Goal: Task Accomplishment & Management: Manage account settings

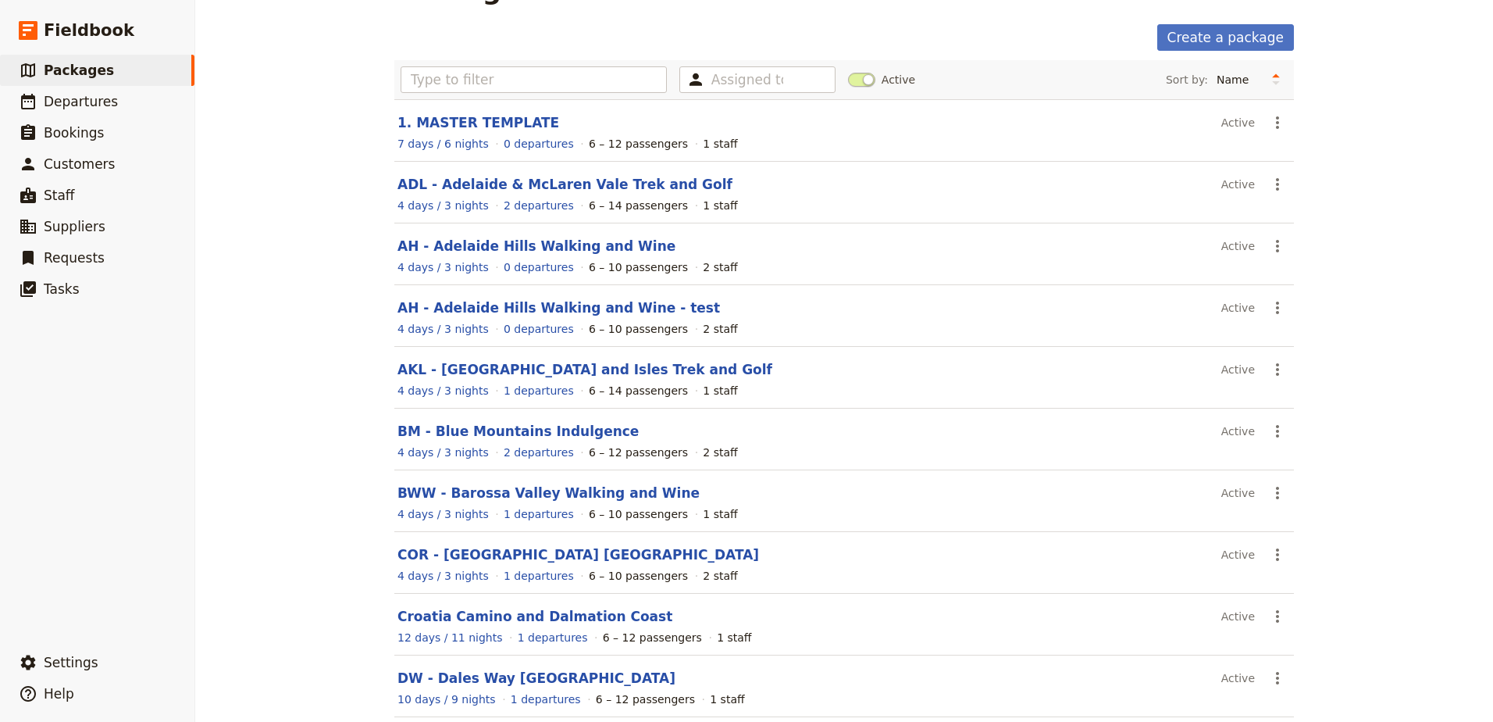
scroll to position [78, 0]
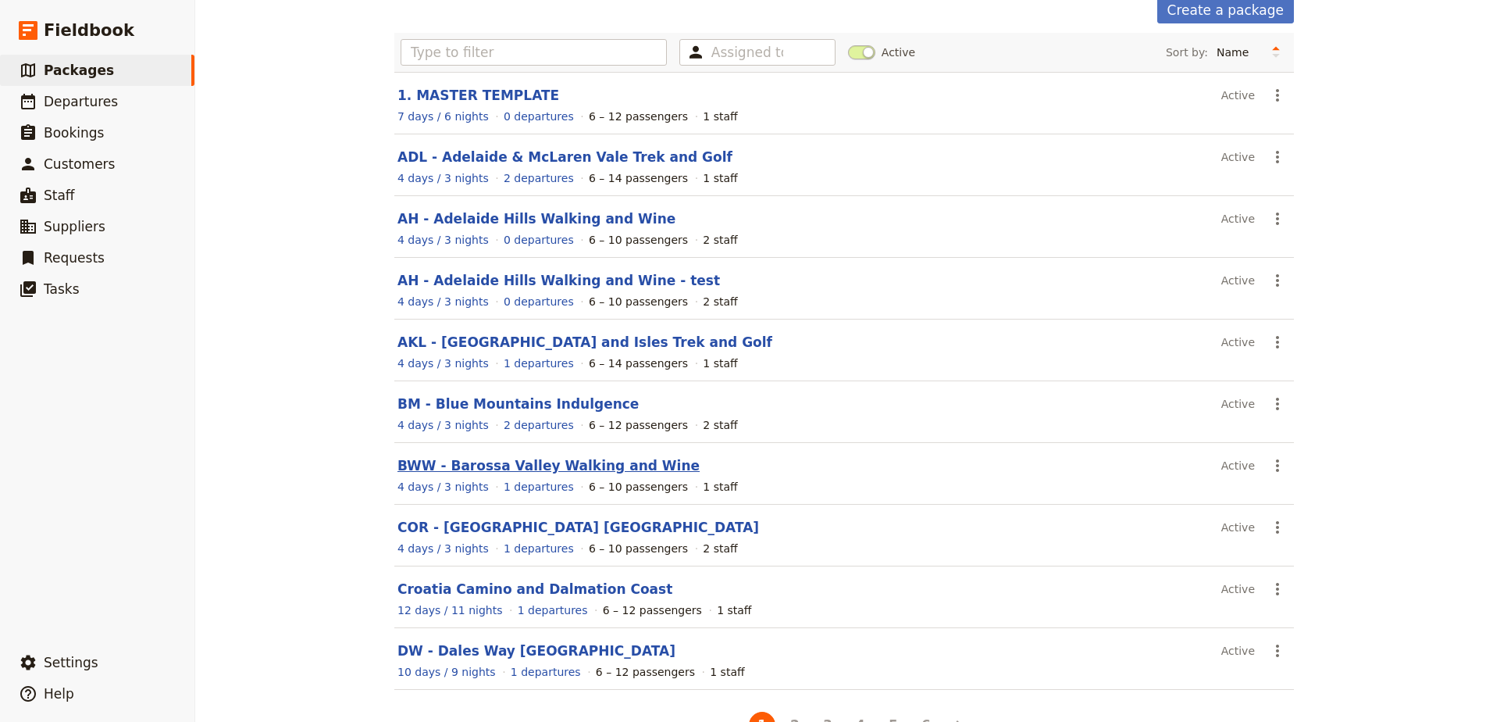
click at [494, 472] on link "BWW - Barossa Valley Walking and Wine" at bounding box center [548, 466] width 302 height 16
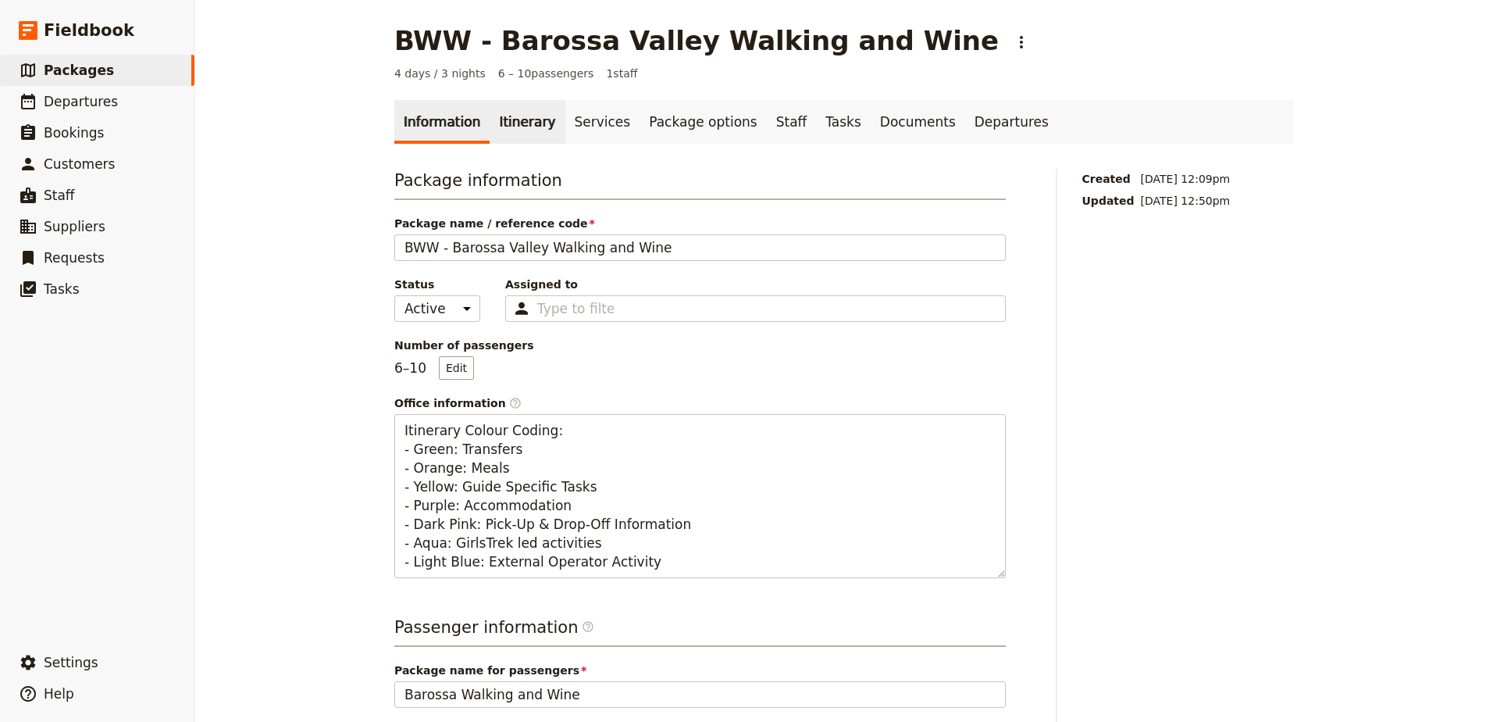
click at [531, 119] on link "Itinerary" at bounding box center [527, 122] width 75 height 44
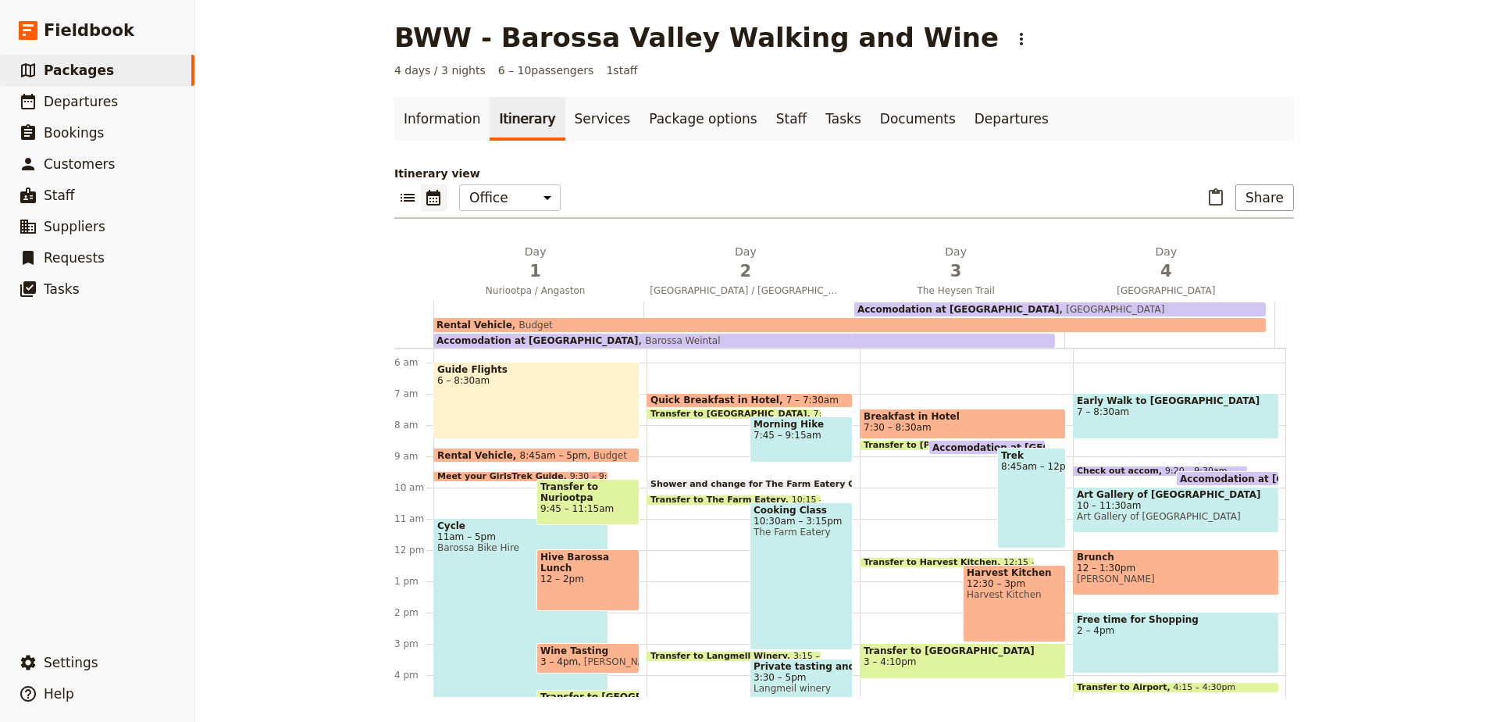
scroll to position [172, 0]
click at [511, 475] on span "Meet your GirlsTrek Guide" at bounding box center [503, 477] width 133 height 9
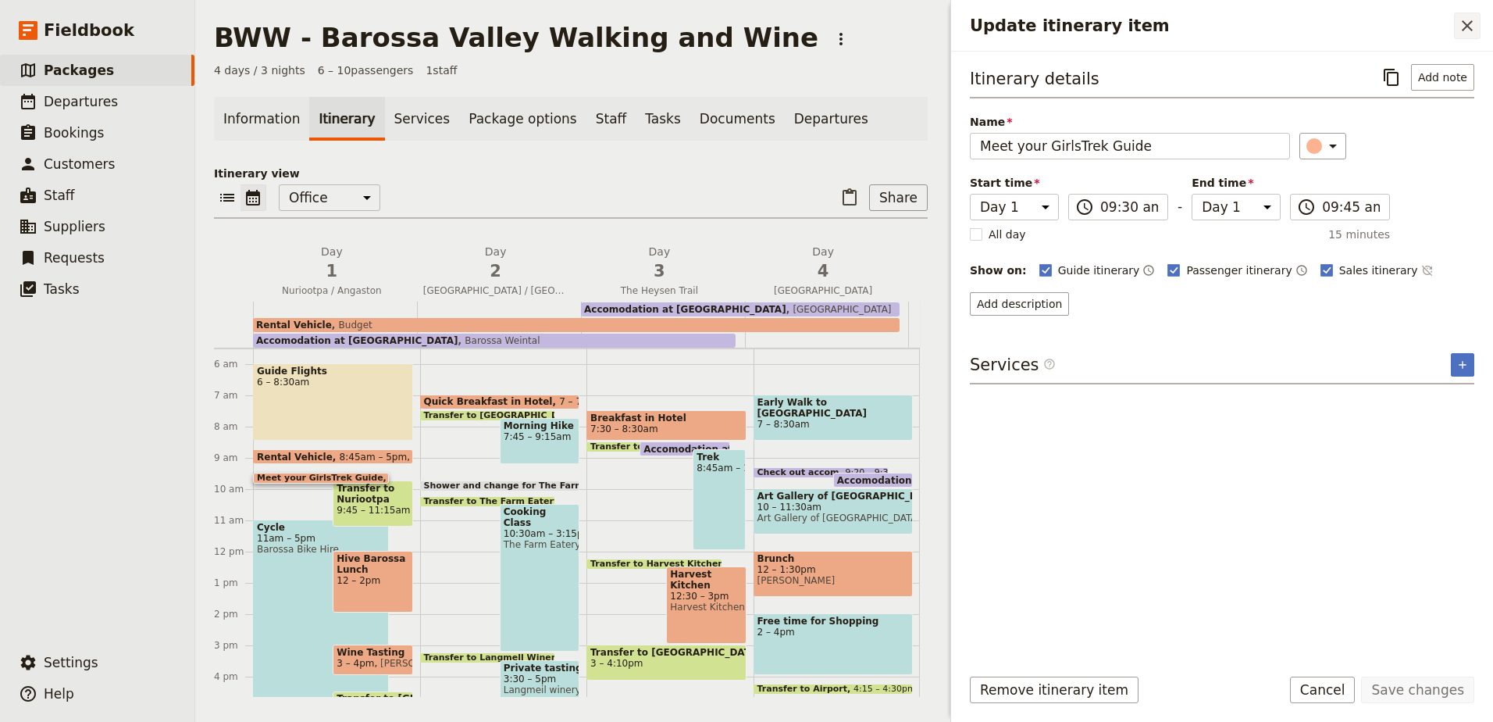
click at [1474, 23] on icon "Close drawer" at bounding box center [1467, 25] width 19 height 19
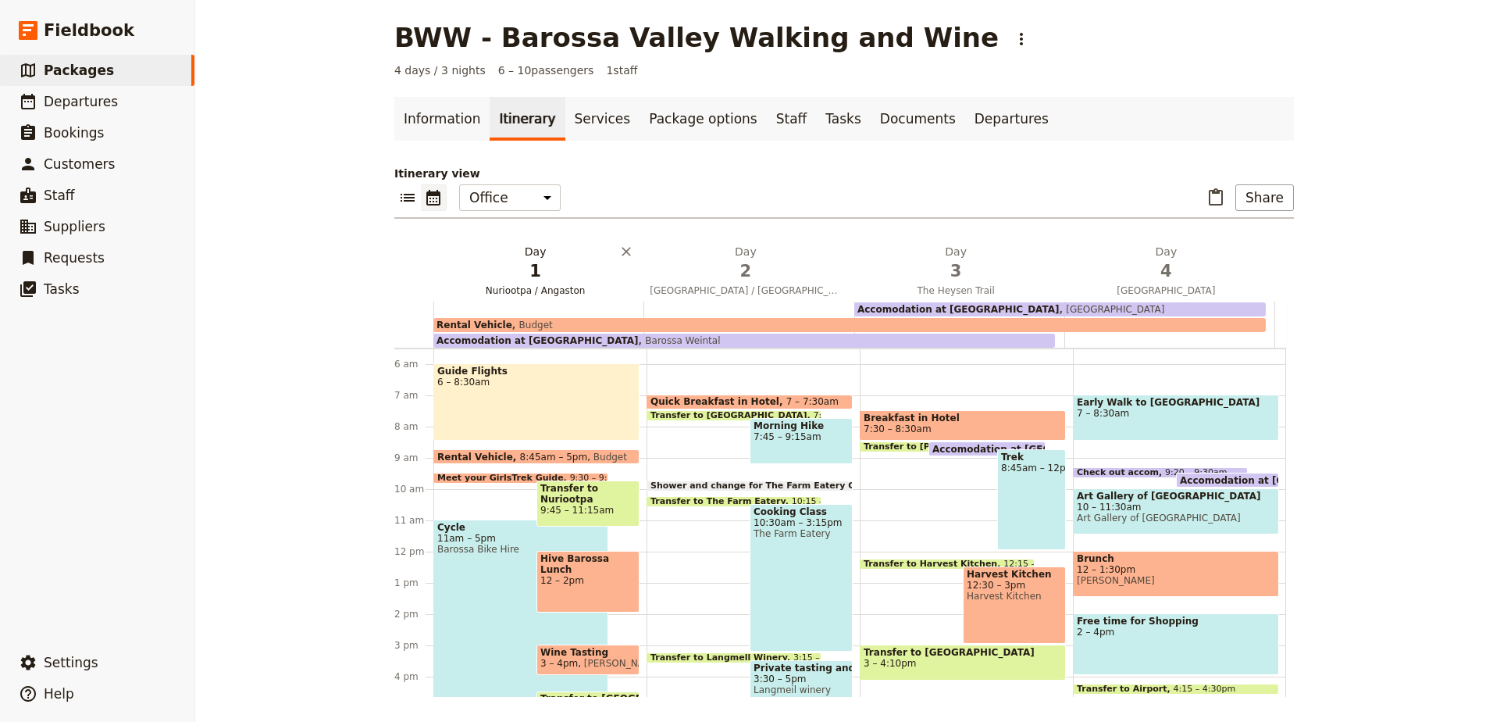
click at [553, 297] on button "Day 1 Nuriootpa / Angaston" at bounding box center [538, 273] width 210 height 58
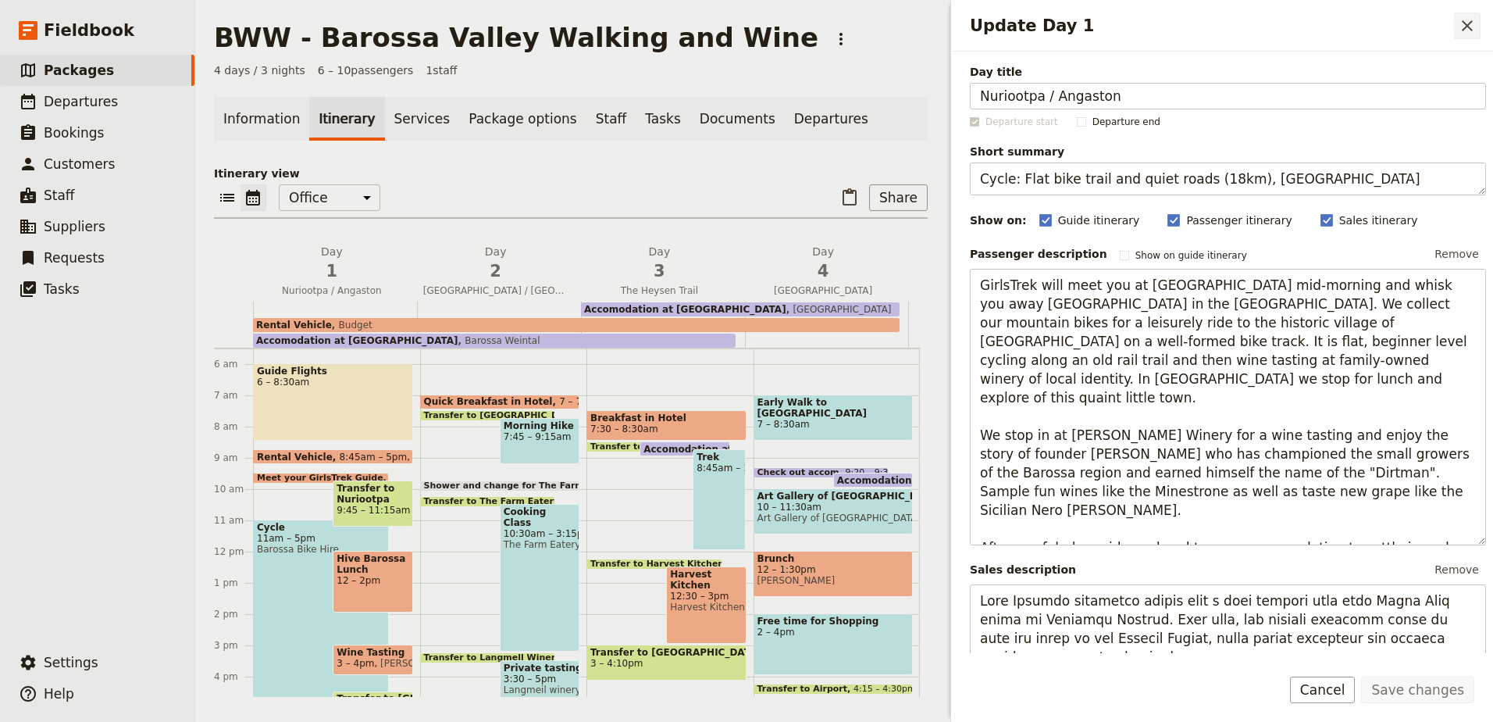
click at [1466, 34] on icon "Close drawer" at bounding box center [1467, 25] width 19 height 19
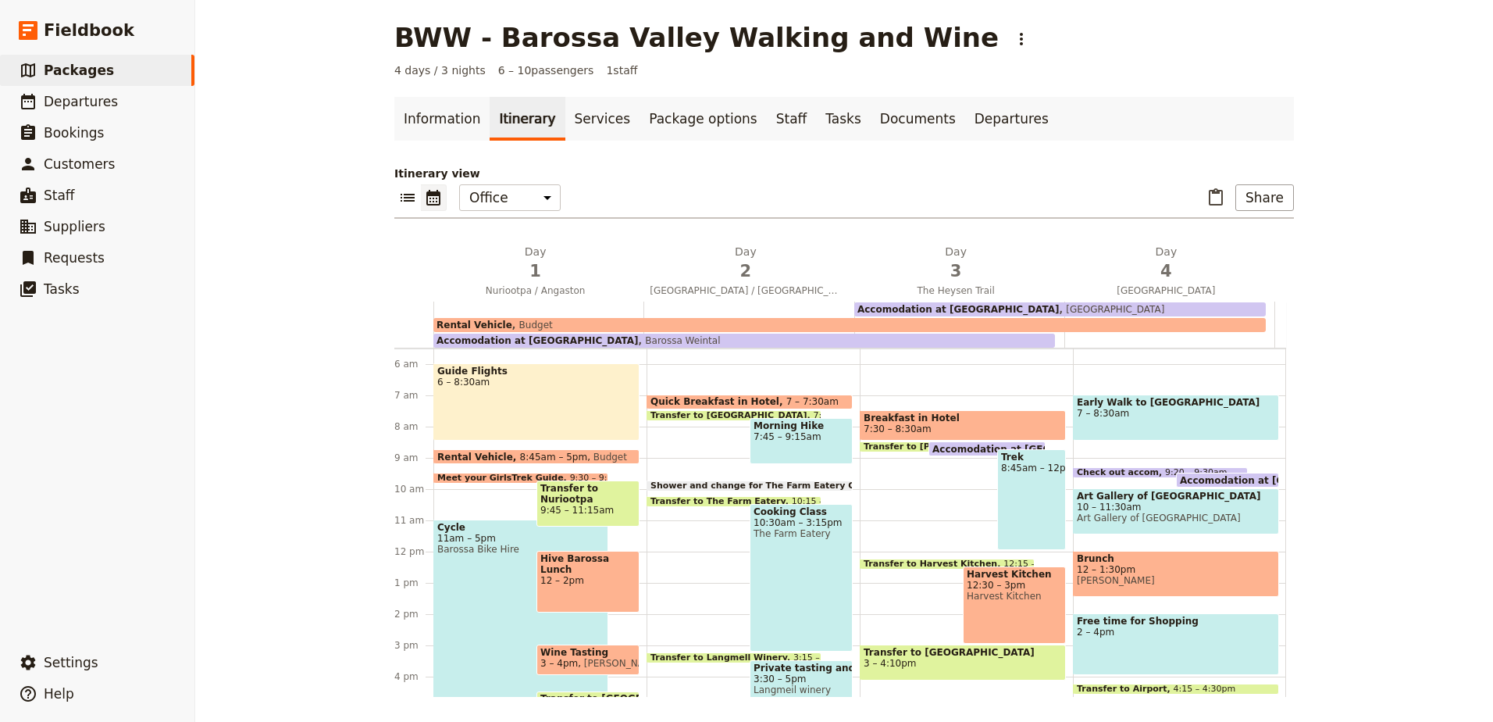
click at [490, 546] on span "Barossa Bike Hire" at bounding box center [520, 549] width 167 height 11
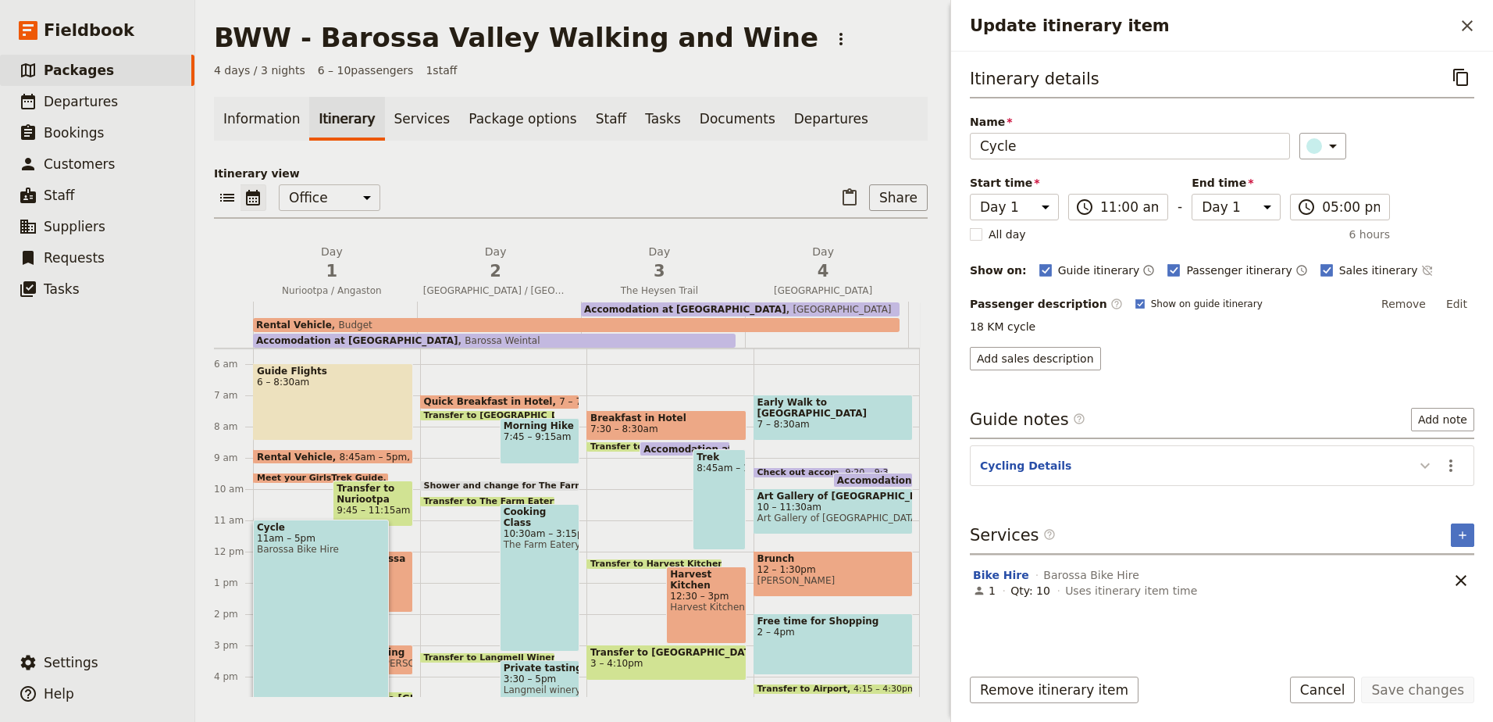
click at [1425, 462] on icon "Update itinerary item" at bounding box center [1425, 465] width 19 height 19
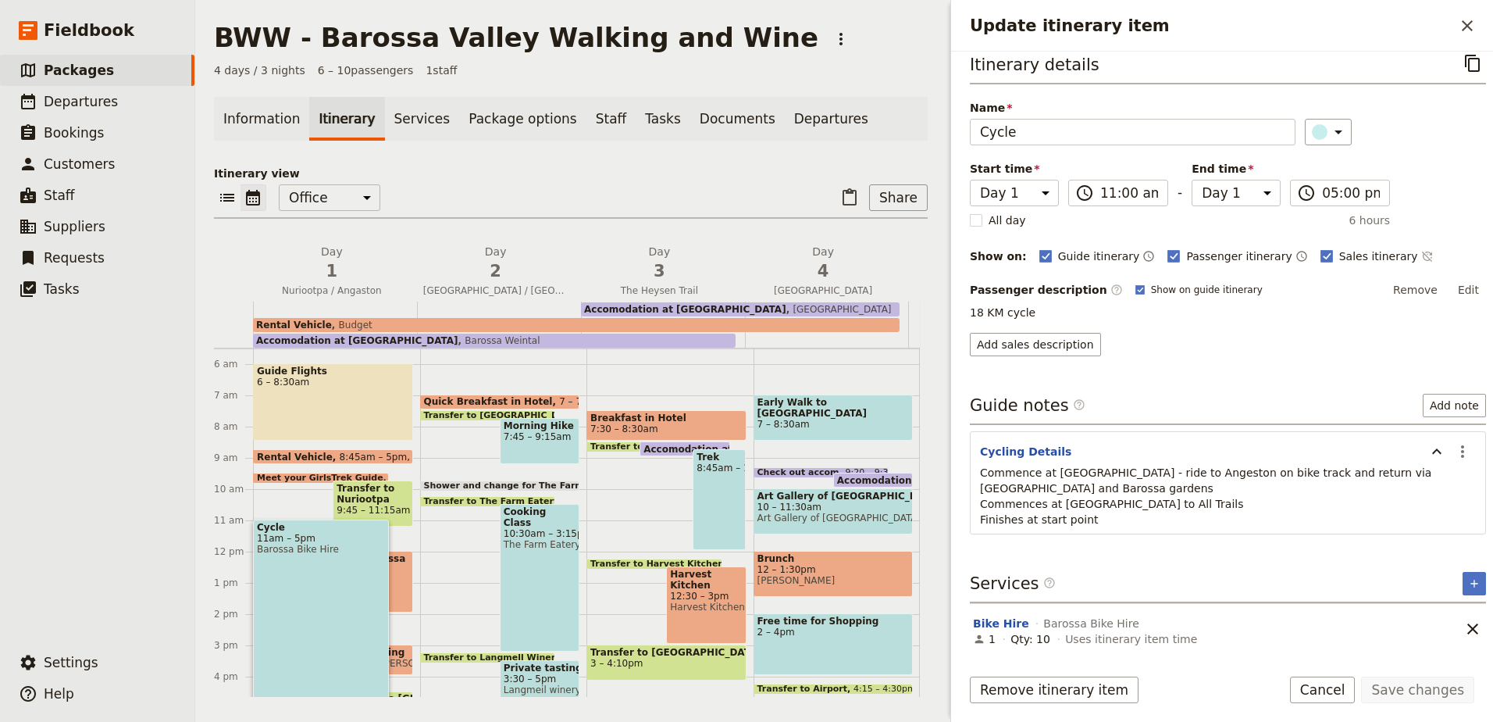
scroll to position [30, 0]
click at [1463, 19] on icon "Close drawer" at bounding box center [1467, 25] width 19 height 19
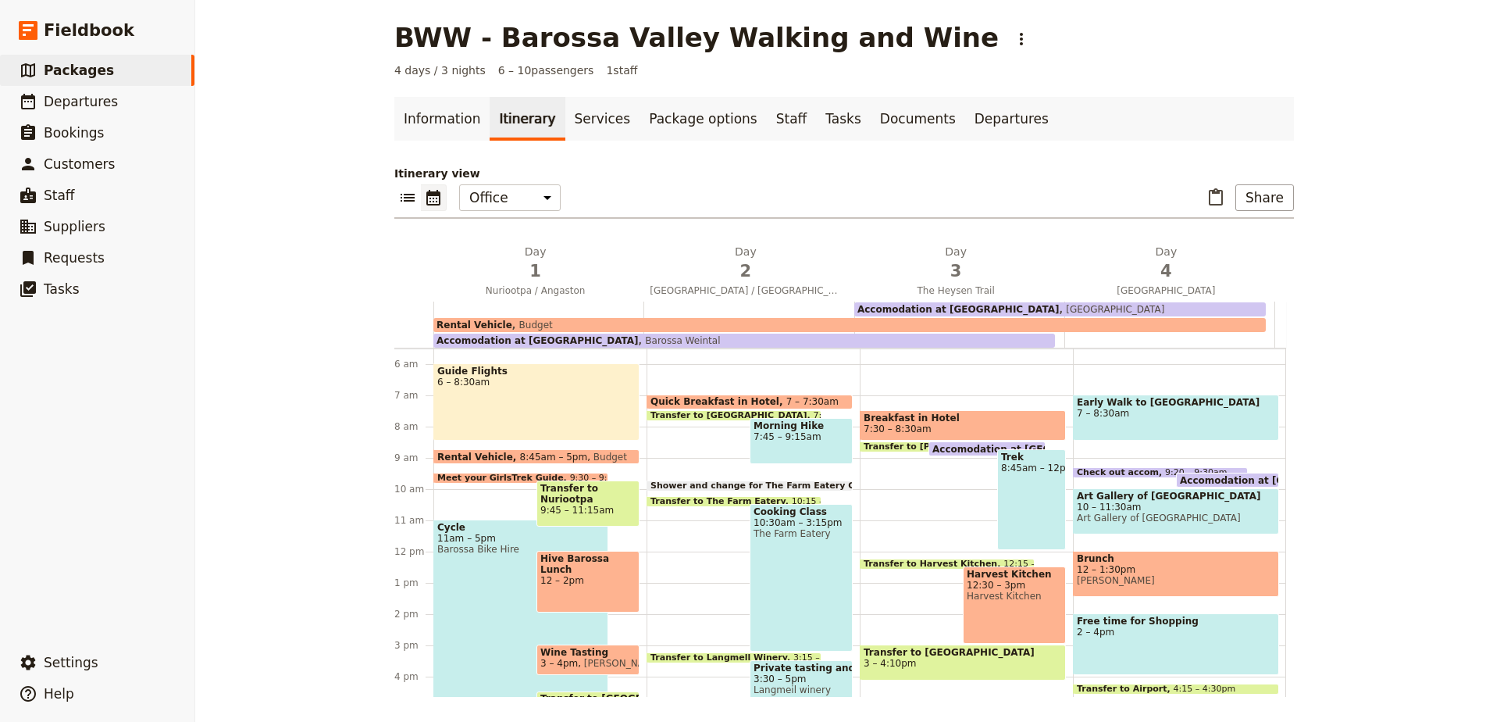
scroll to position [180, 0]
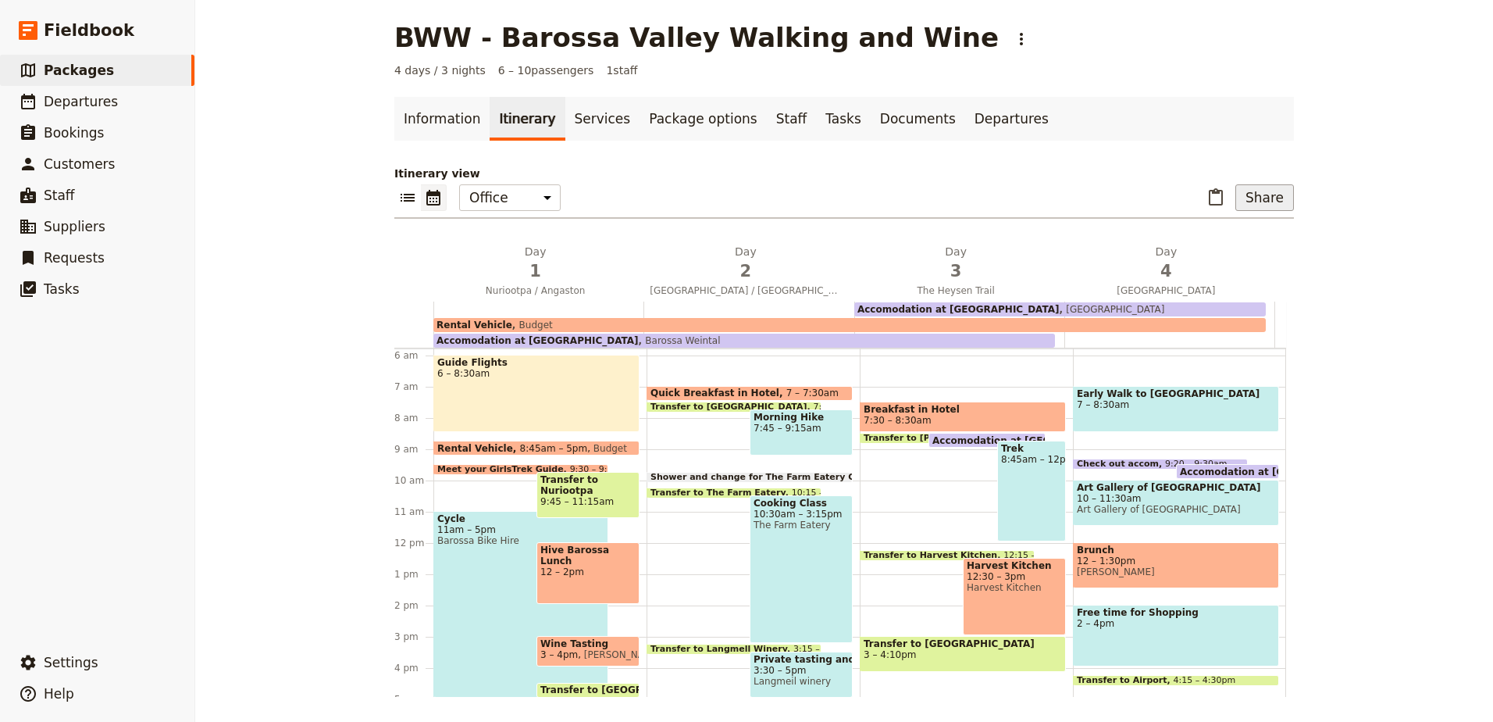
click at [1261, 198] on button "Share" at bounding box center [1264, 197] width 59 height 27
click at [1248, 267] on button "Sales Brochure" at bounding box center [1225, 276] width 124 height 22
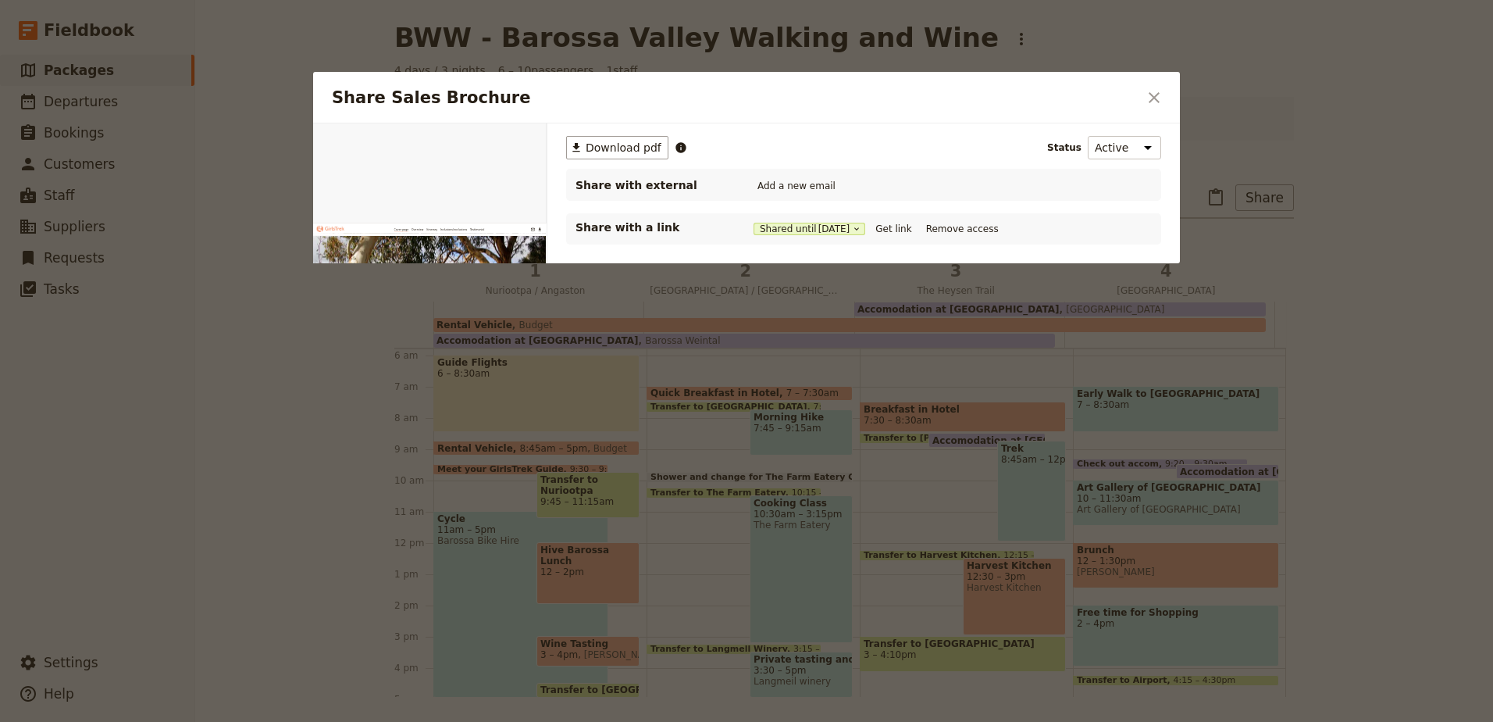
scroll to position [0, 0]
click at [882, 223] on button "Get link" at bounding box center [893, 228] width 44 height 17
click at [904, 229] on button "Get link" at bounding box center [893, 228] width 44 height 17
click at [1149, 104] on icon "Close dialog" at bounding box center [1154, 97] width 19 height 19
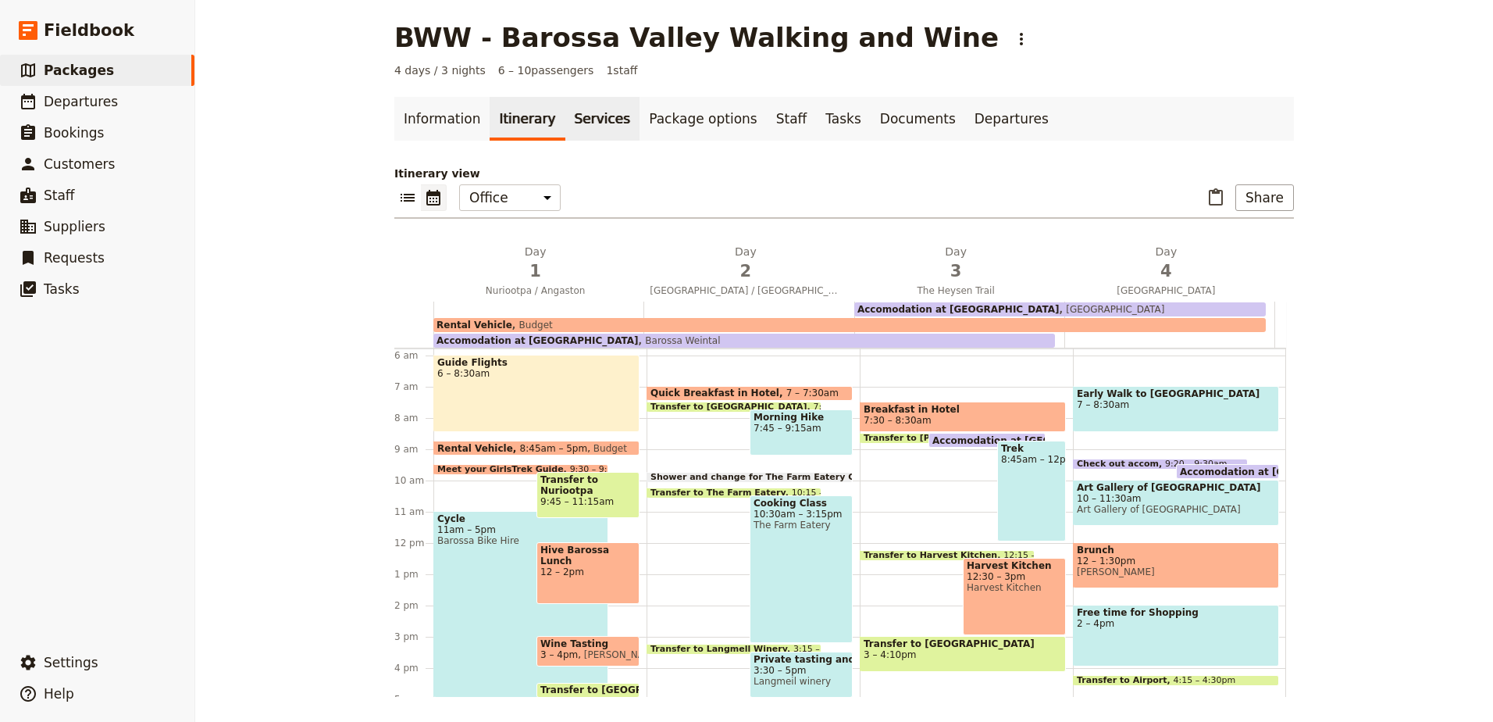
click at [593, 120] on link "Services" at bounding box center [602, 119] width 75 height 44
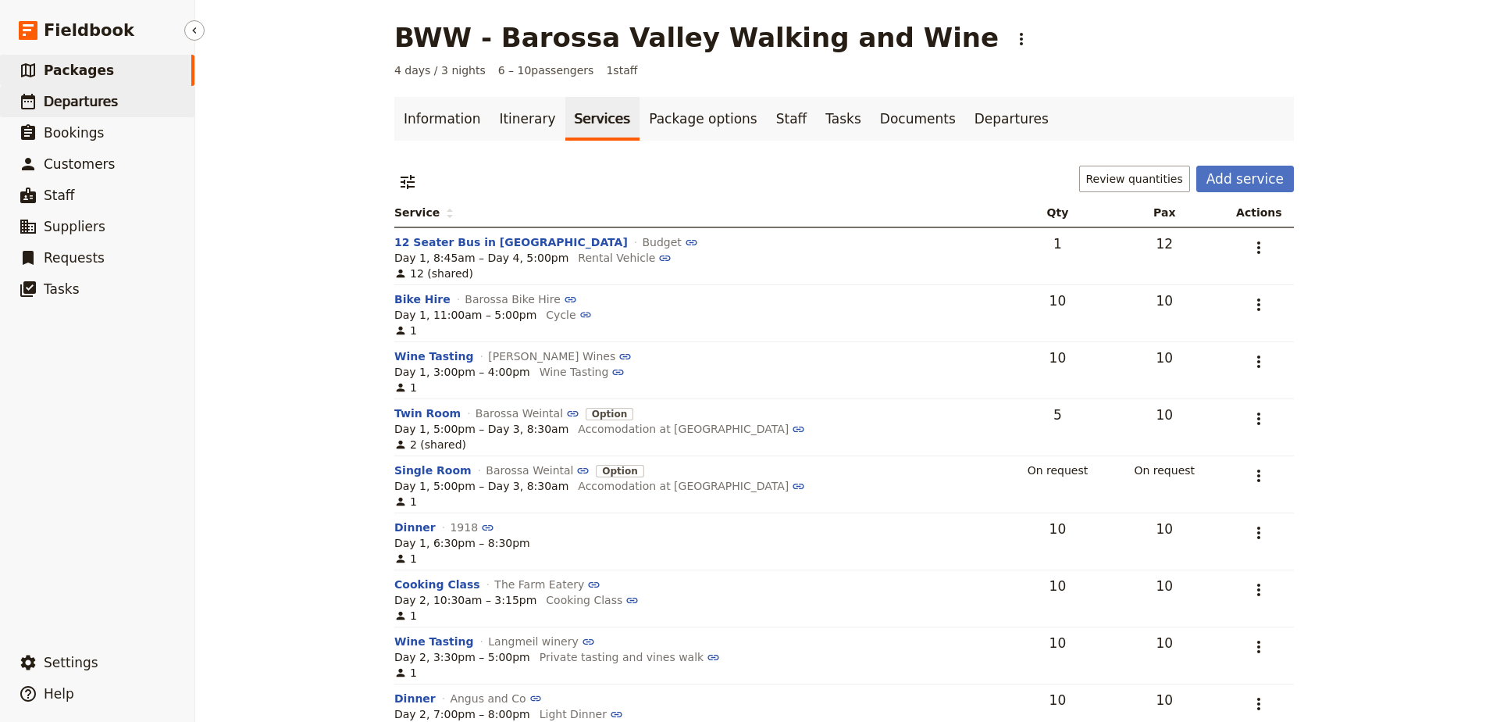
click at [109, 102] on link "​ Departures" at bounding box center [97, 101] width 194 height 31
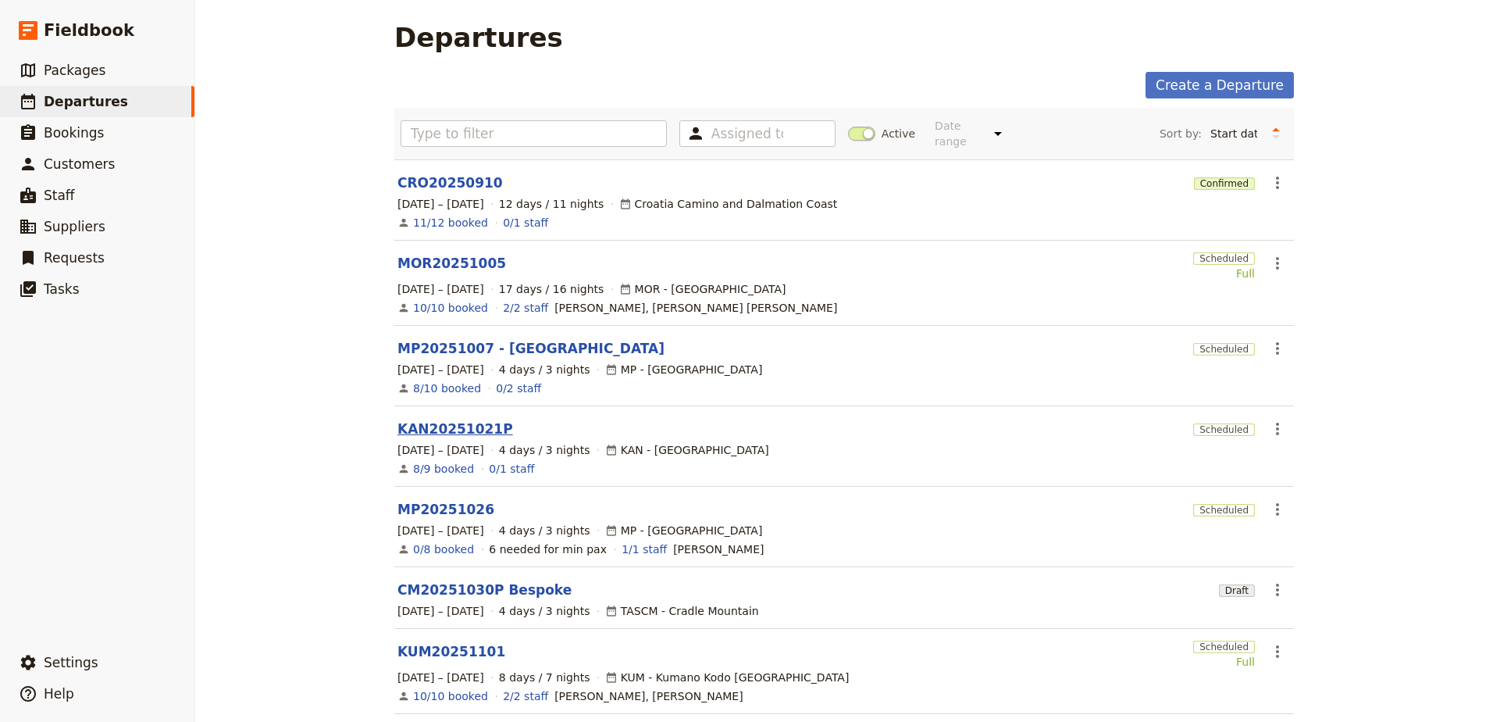
click at [476, 419] on link "KAN20251021P" at bounding box center [455, 428] width 116 height 19
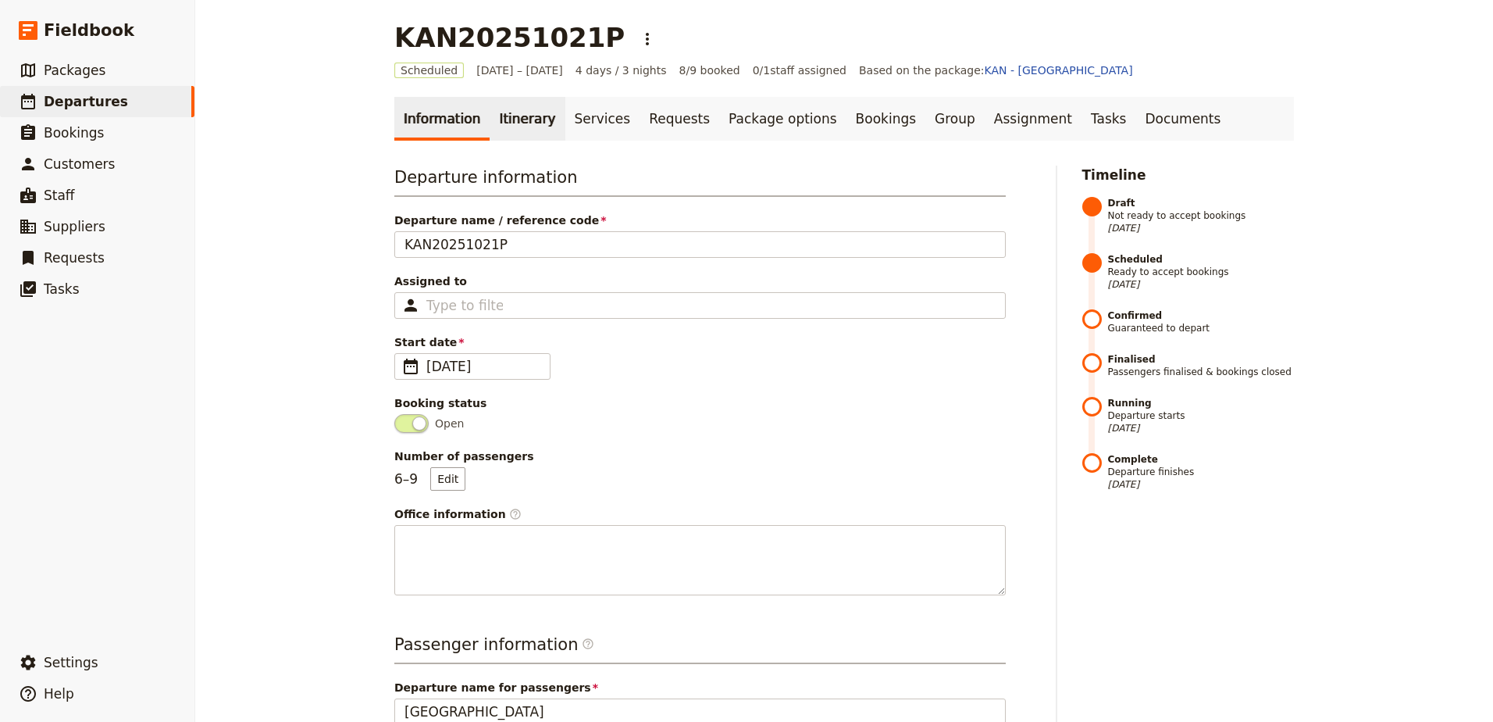
click at [522, 126] on link "Itinerary" at bounding box center [527, 119] width 75 height 44
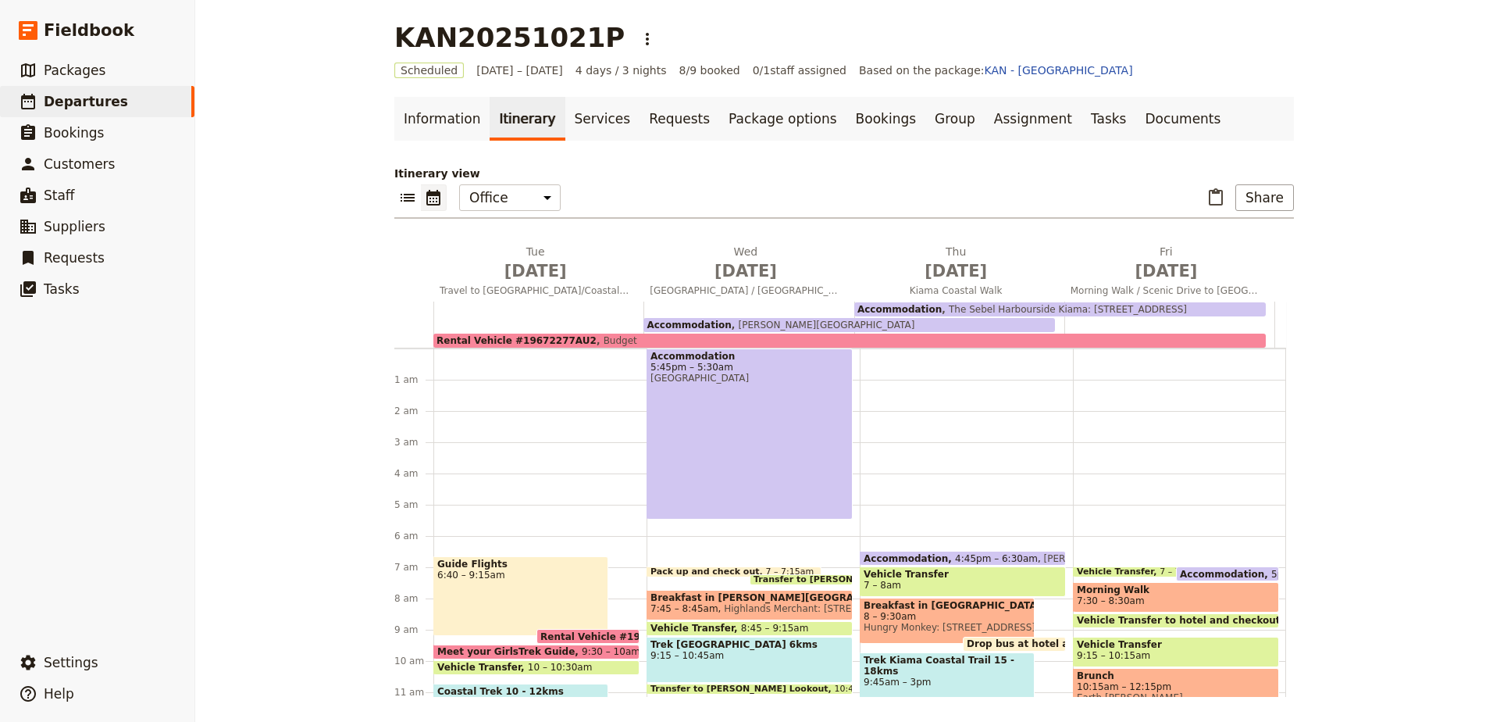
scroll to position [193, 0]
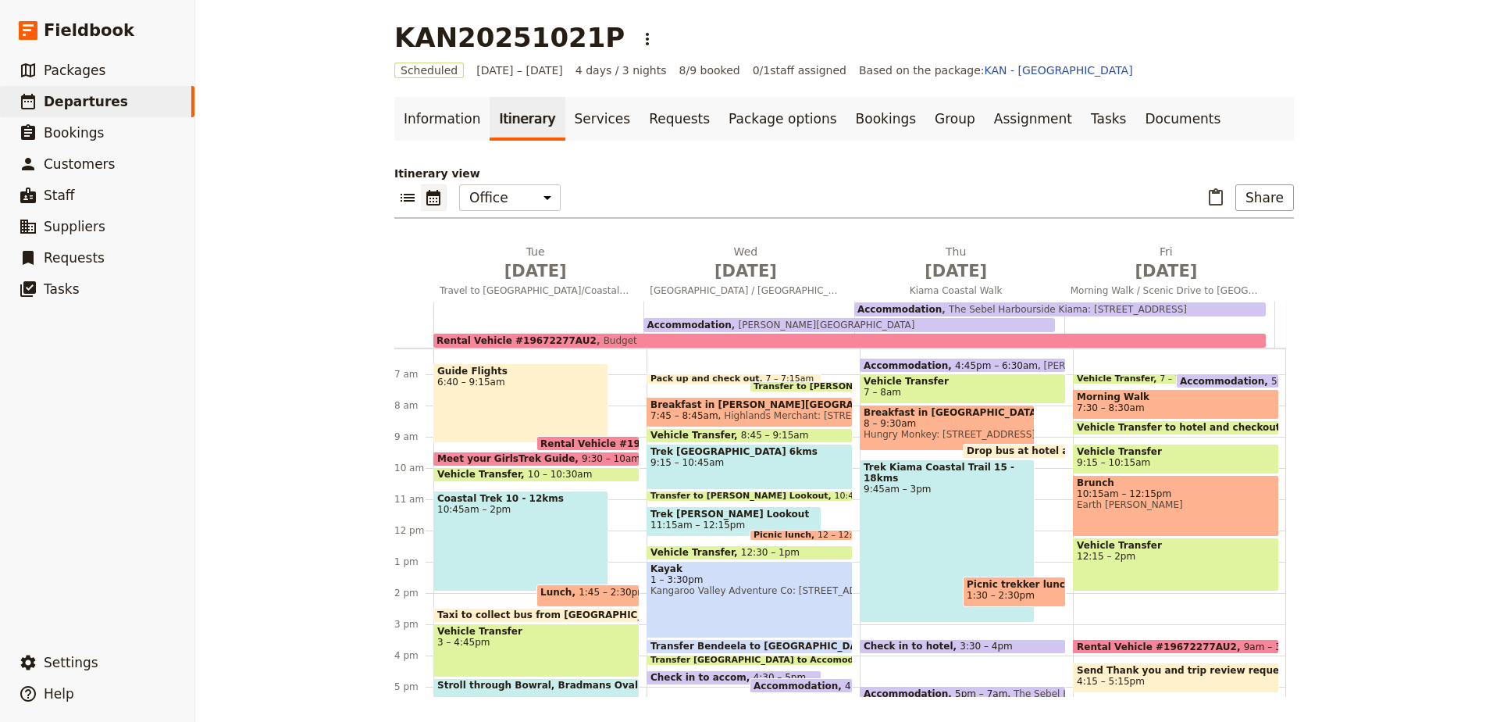
click at [762, 583] on span "1 – 3:30pm" at bounding box center [749, 579] width 198 height 11
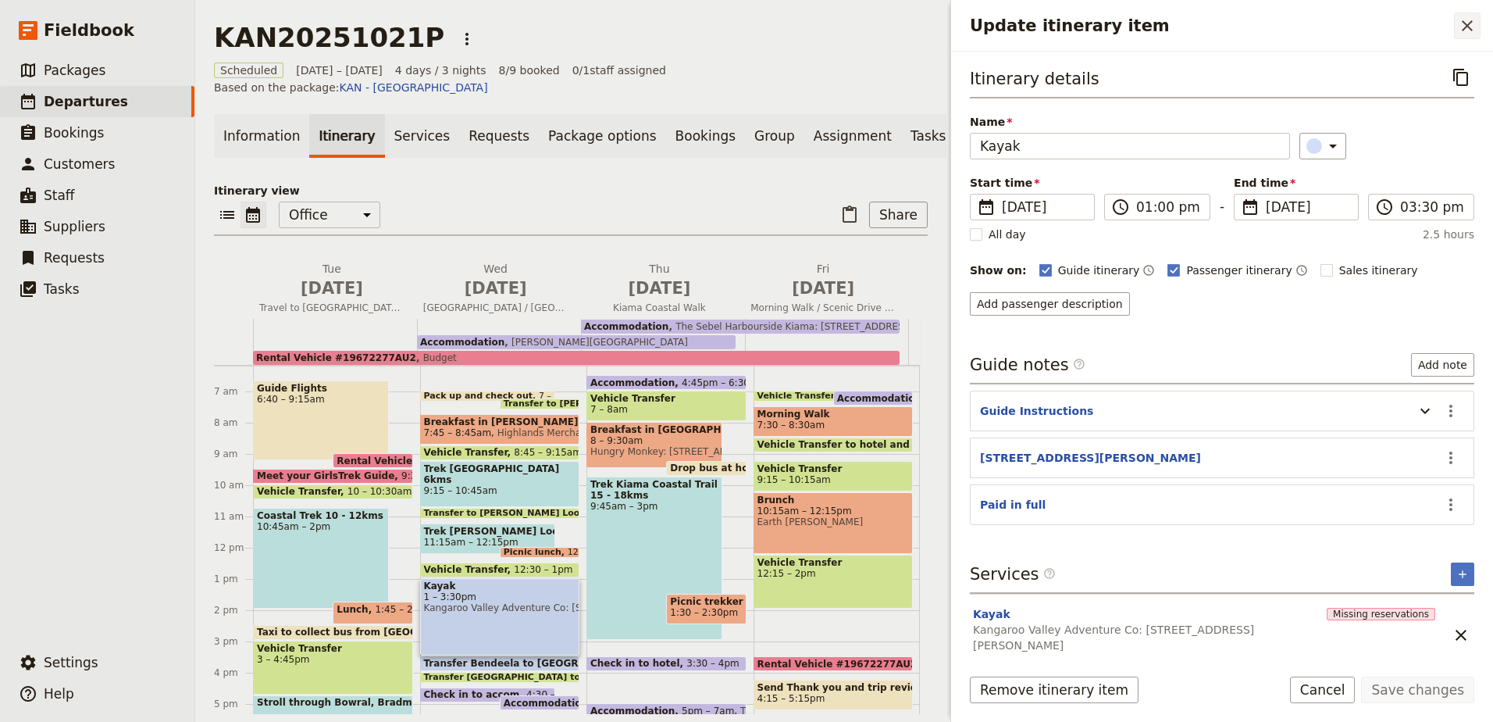
click at [1465, 28] on icon "Close drawer" at bounding box center [1467, 25] width 11 height 11
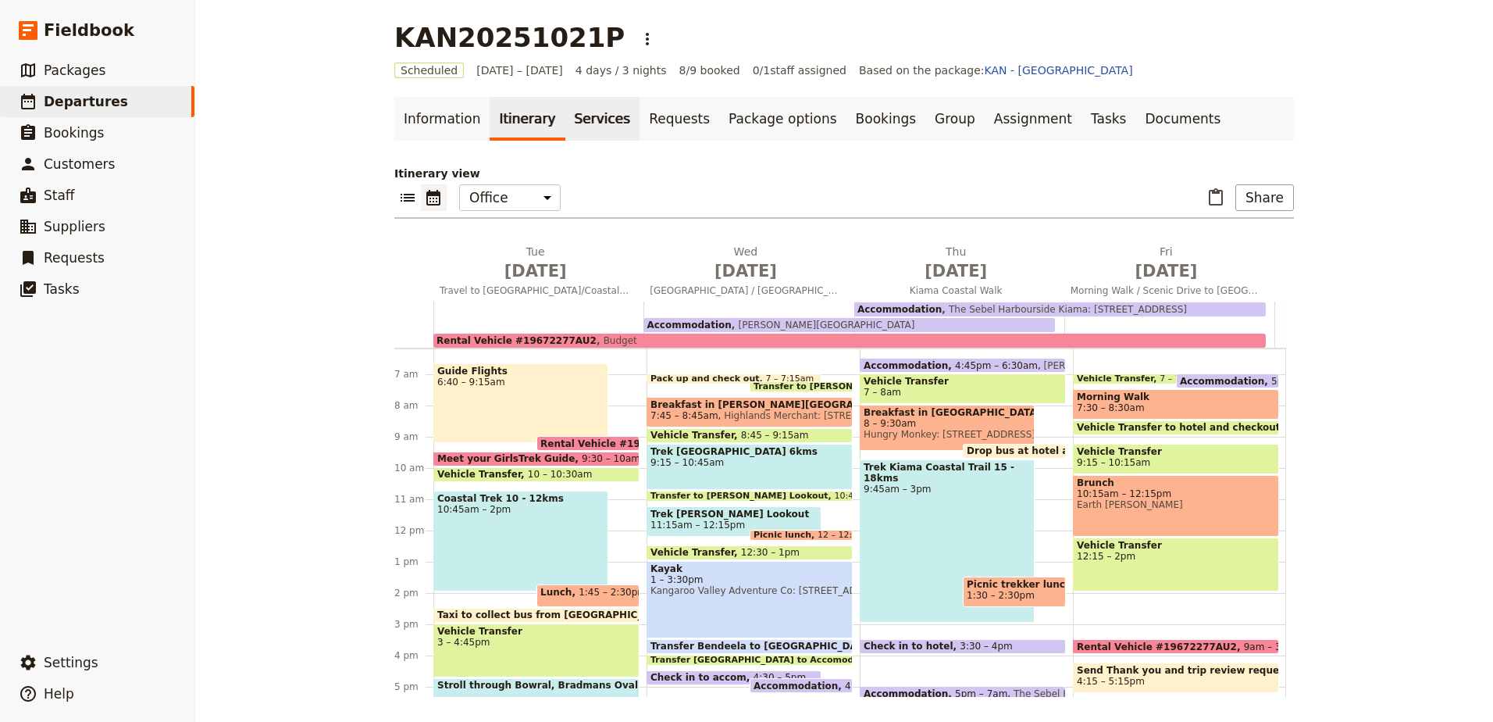
click at [576, 121] on link "Services" at bounding box center [602, 119] width 75 height 44
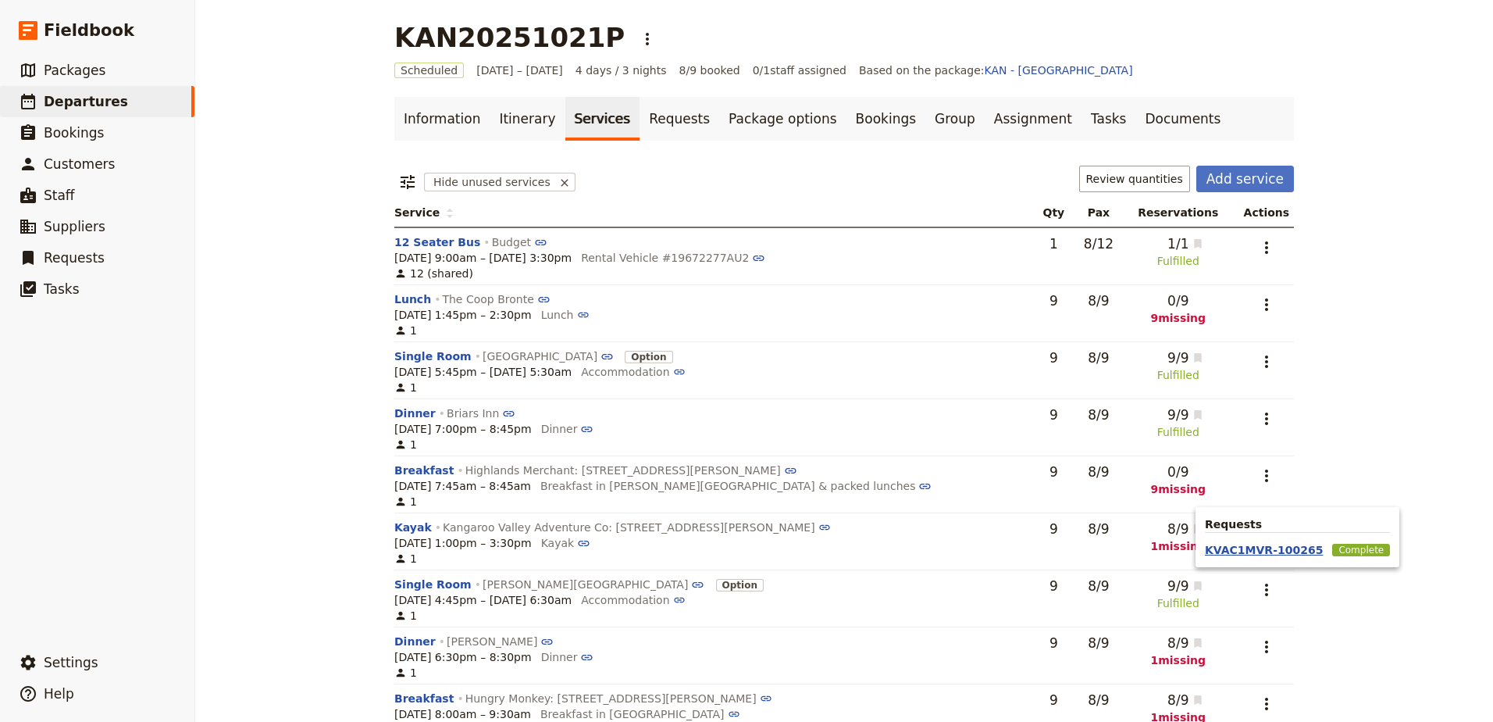
click at [1242, 551] on button "KVAC1MVR-100265" at bounding box center [1264, 550] width 118 height 16
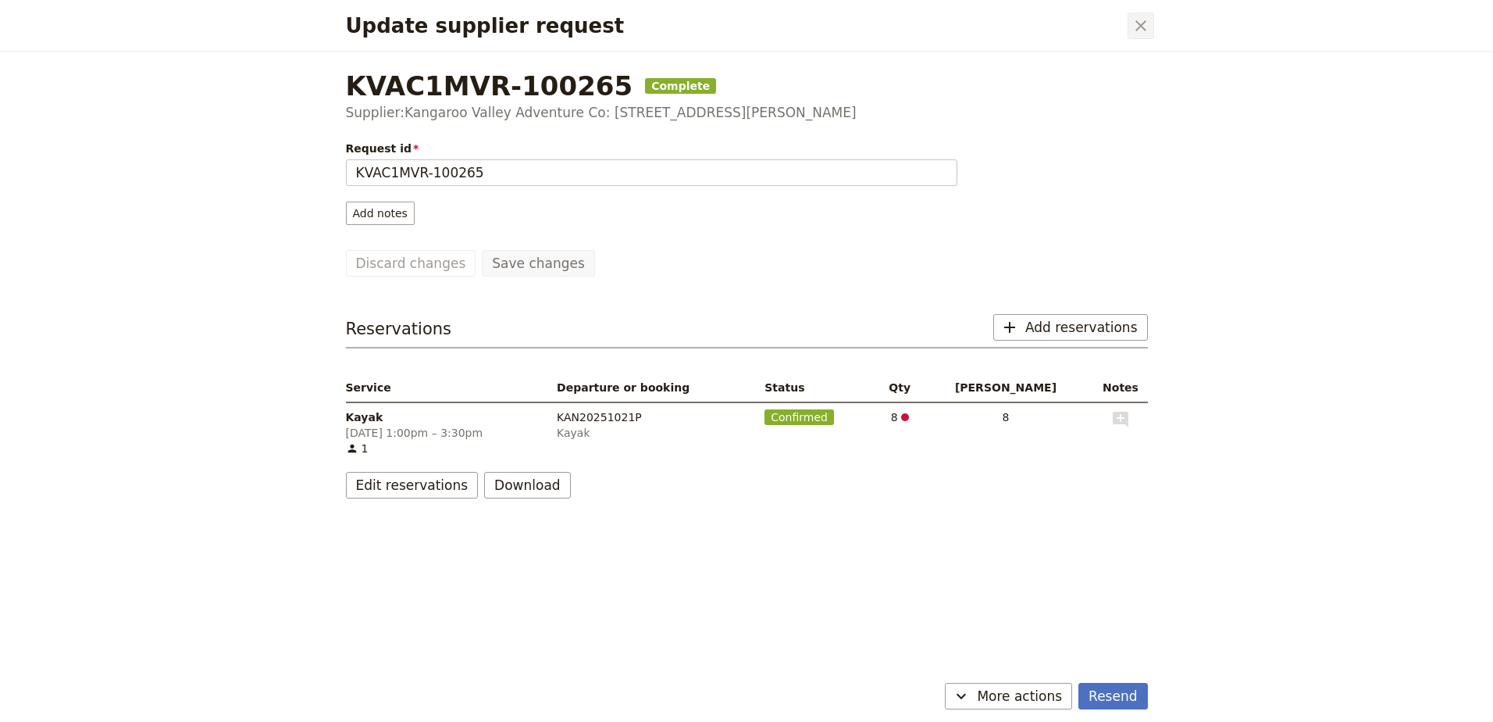
click at [1150, 26] on button "​" at bounding box center [1141, 25] width 27 height 27
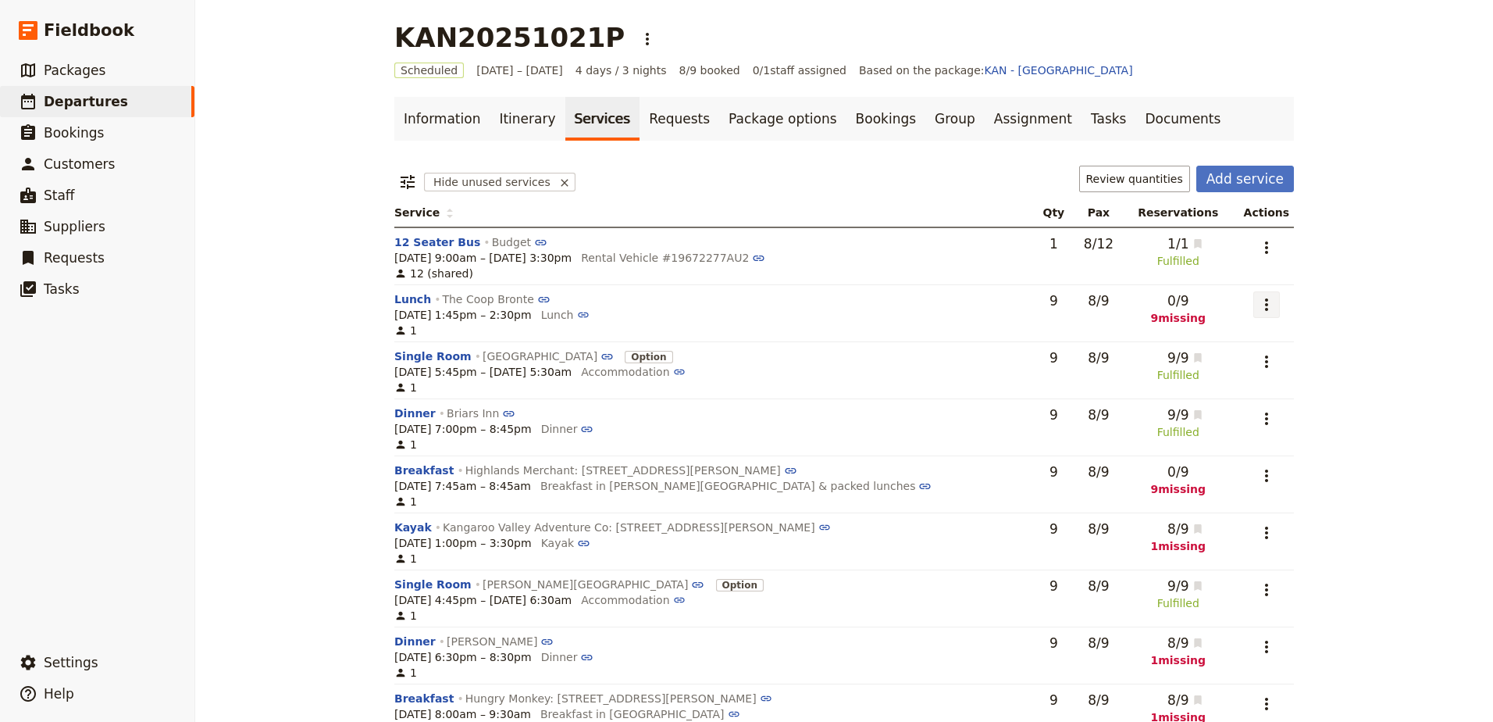
click at [1261, 314] on button "​" at bounding box center [1266, 304] width 27 height 27
click at [1221, 382] on span "Add to supplier request" at bounding box center [1196, 383] width 128 height 16
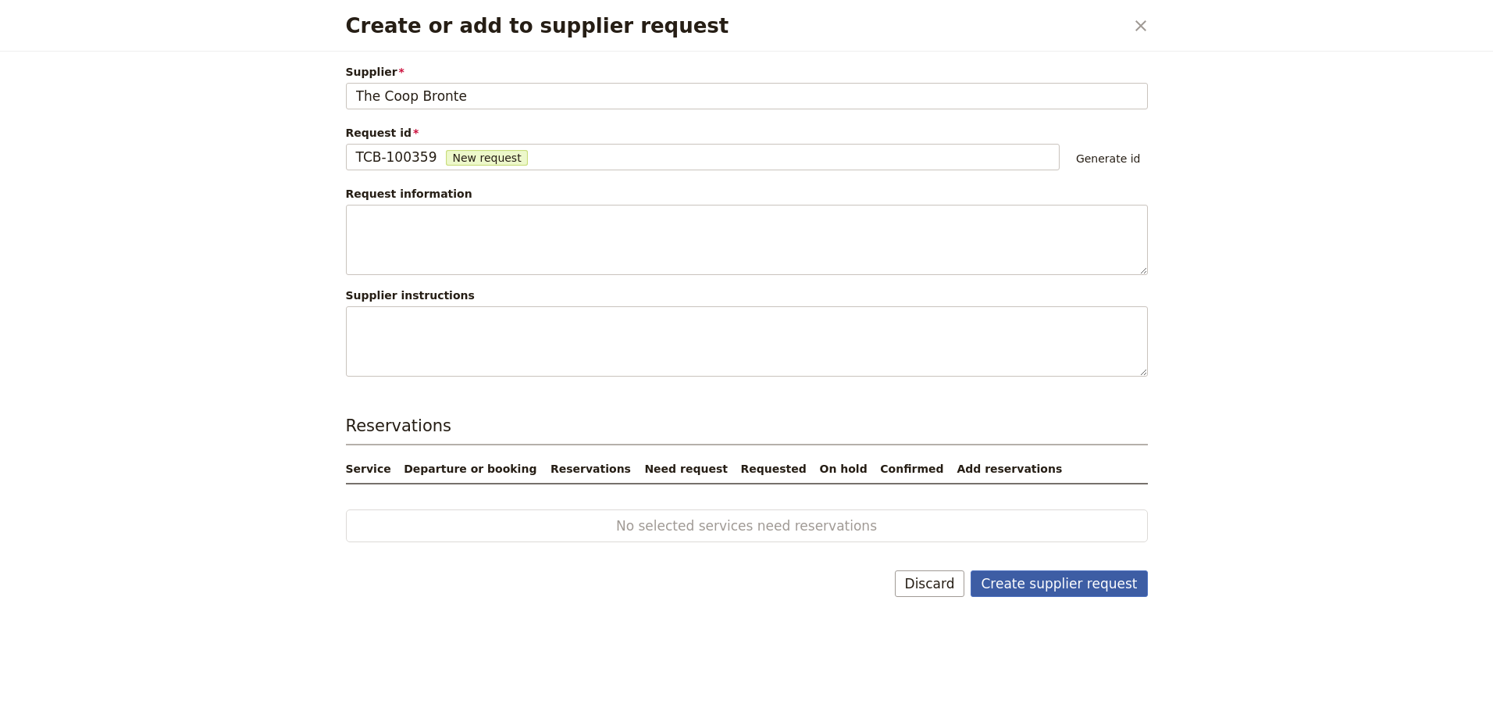
click at [1112, 578] on button "Create supplier request" at bounding box center [1059, 583] width 176 height 27
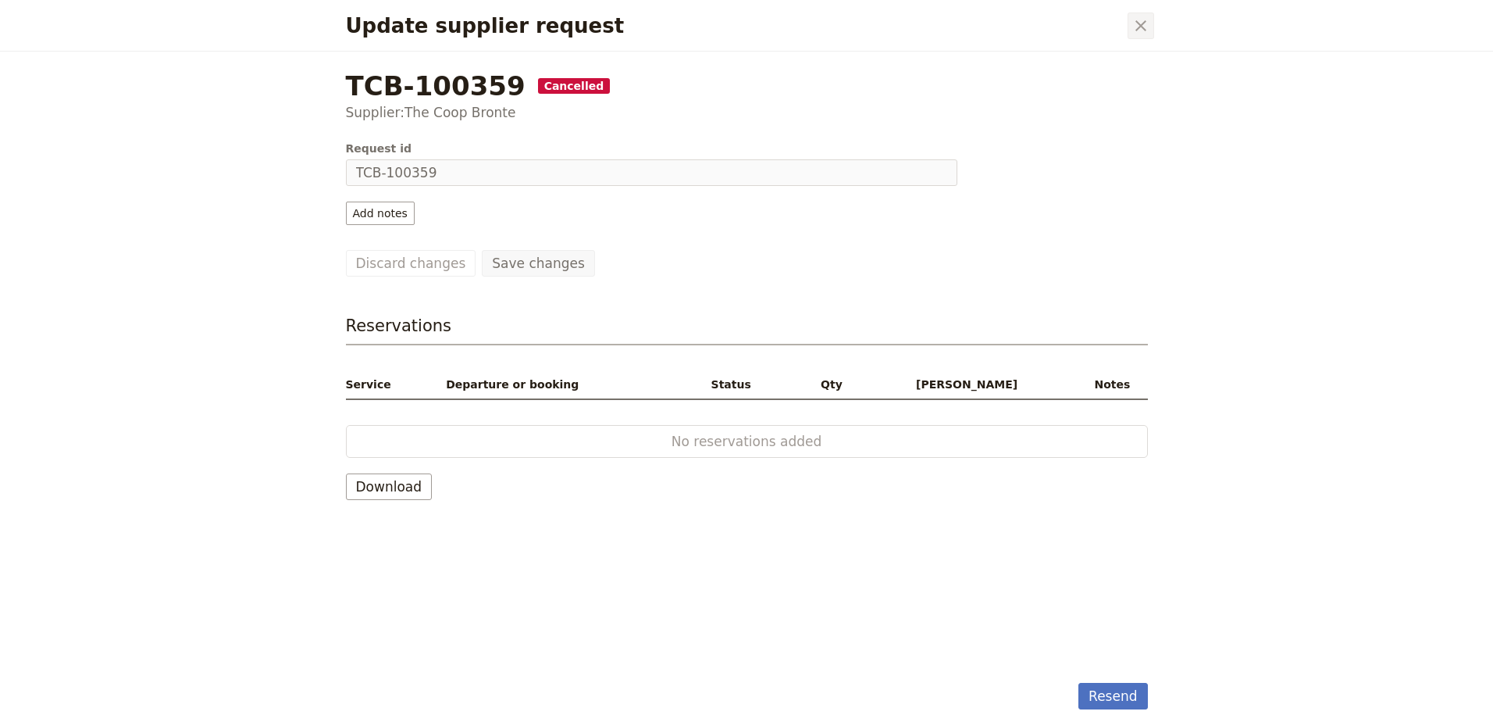
click at [1136, 20] on icon "Close dialog" at bounding box center [1141, 25] width 19 height 19
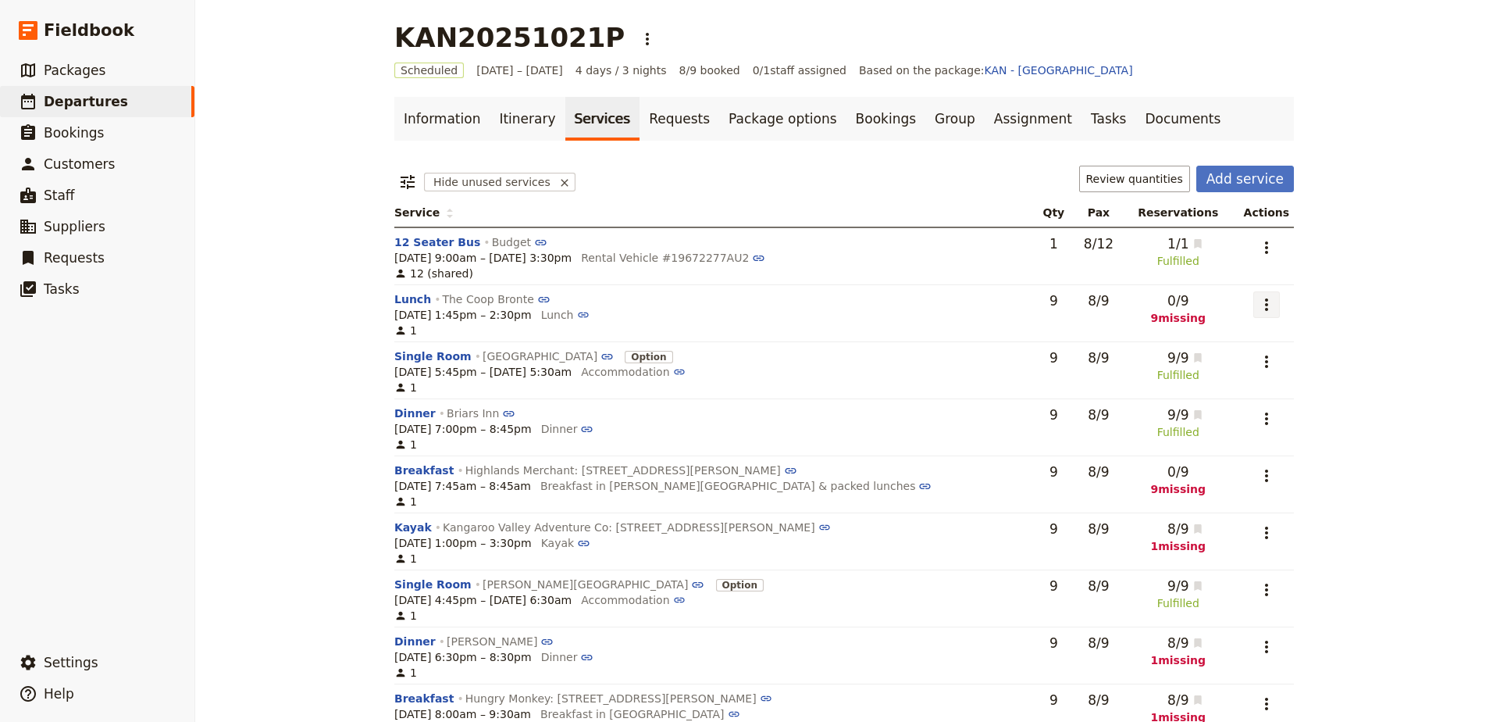
click at [1253, 293] on button "​" at bounding box center [1266, 304] width 27 height 27
click at [499, 120] on link "Itinerary" at bounding box center [527, 119] width 75 height 44
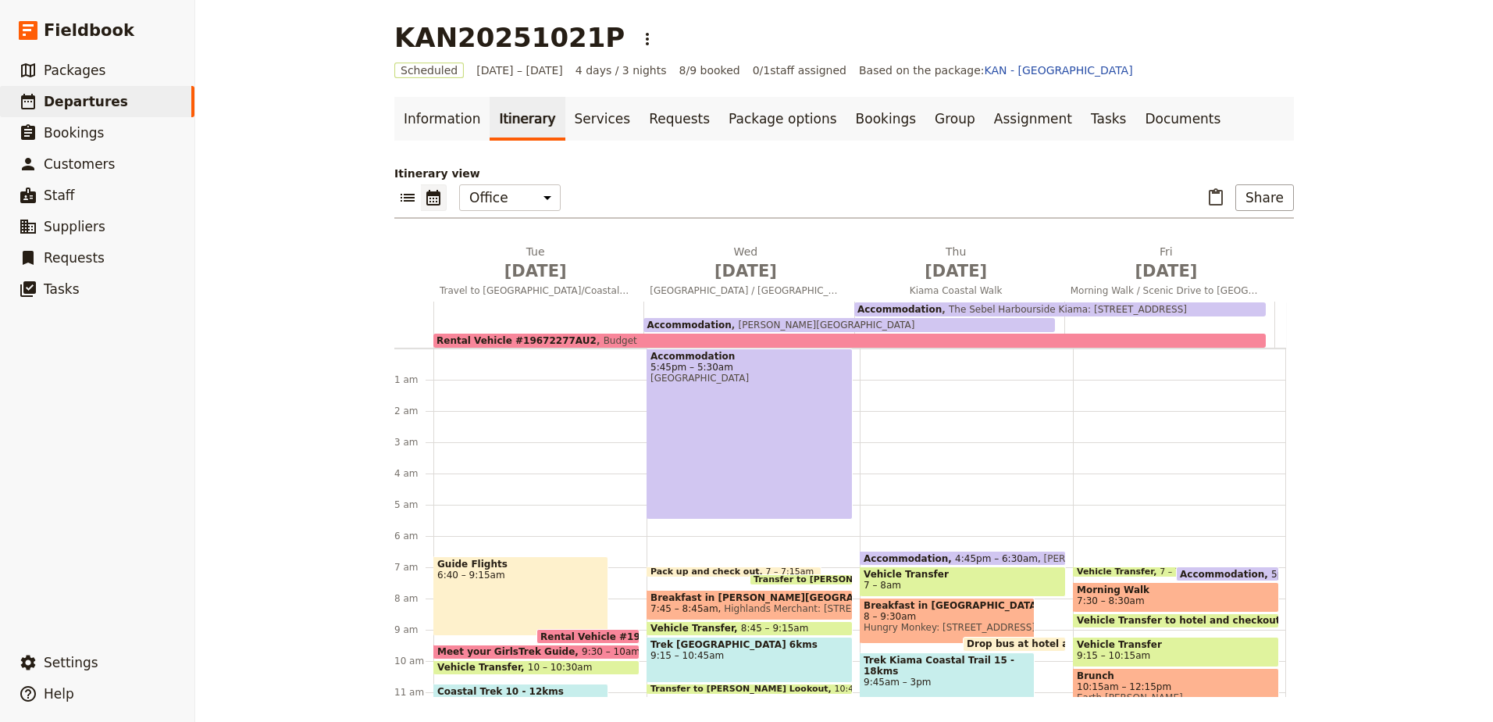
scroll to position [193, 0]
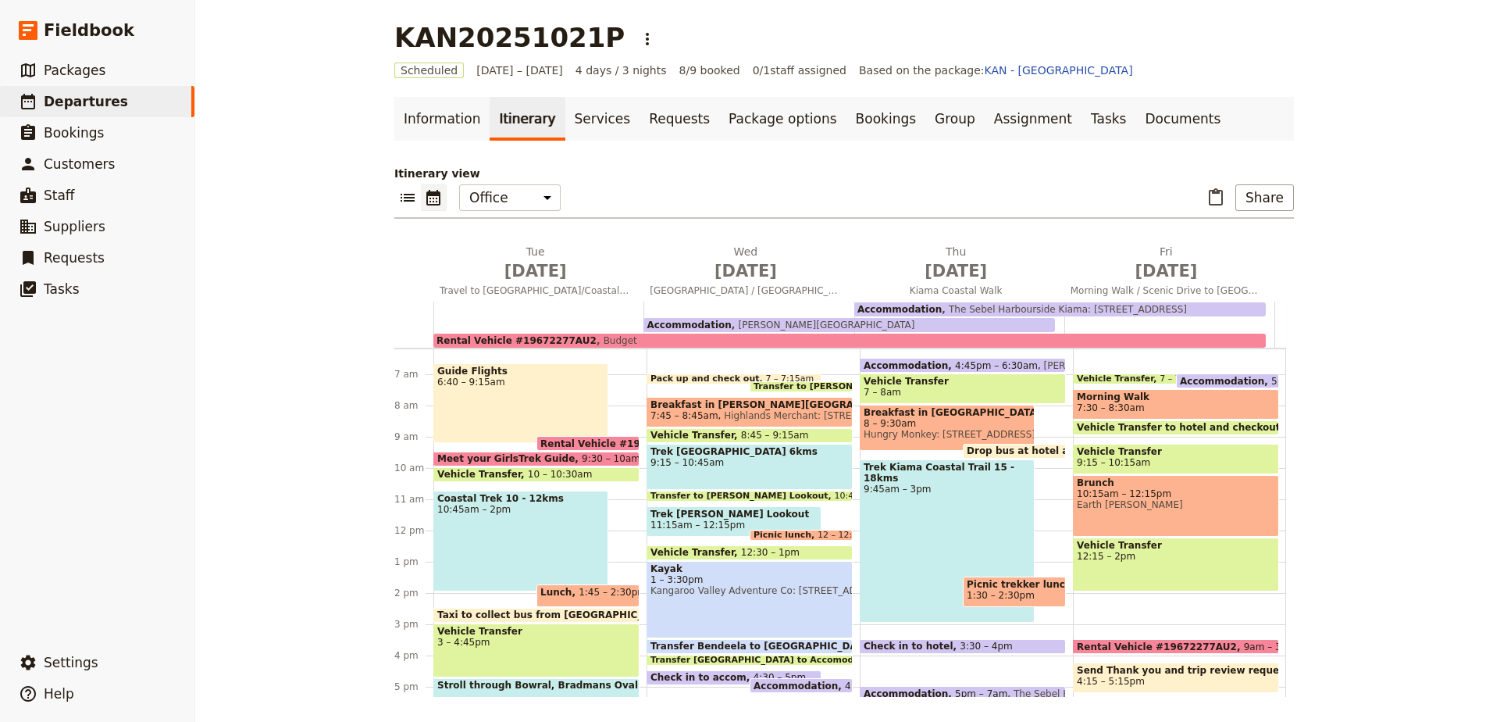
click at [553, 589] on span "Lunch" at bounding box center [559, 591] width 38 height 11
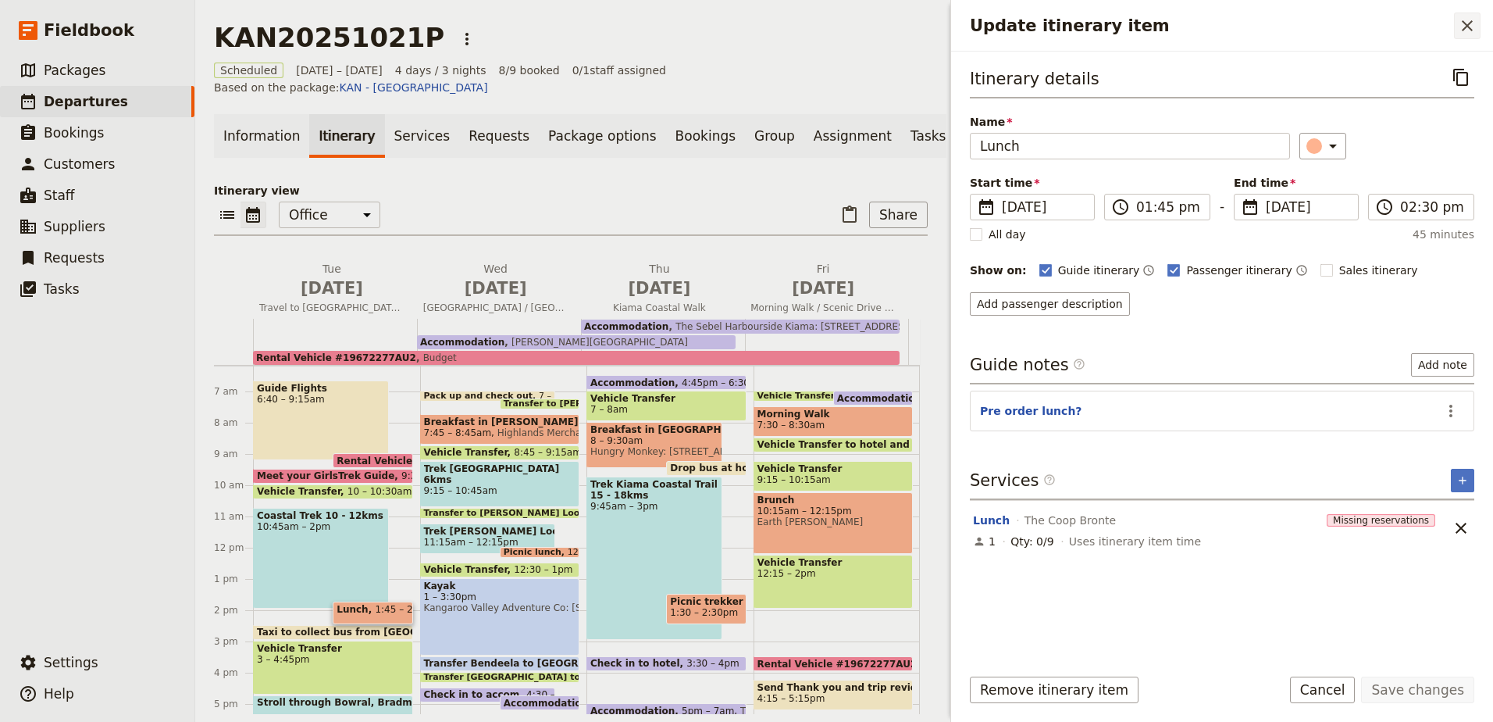
click at [1464, 20] on icon "Close drawer" at bounding box center [1467, 25] width 19 height 19
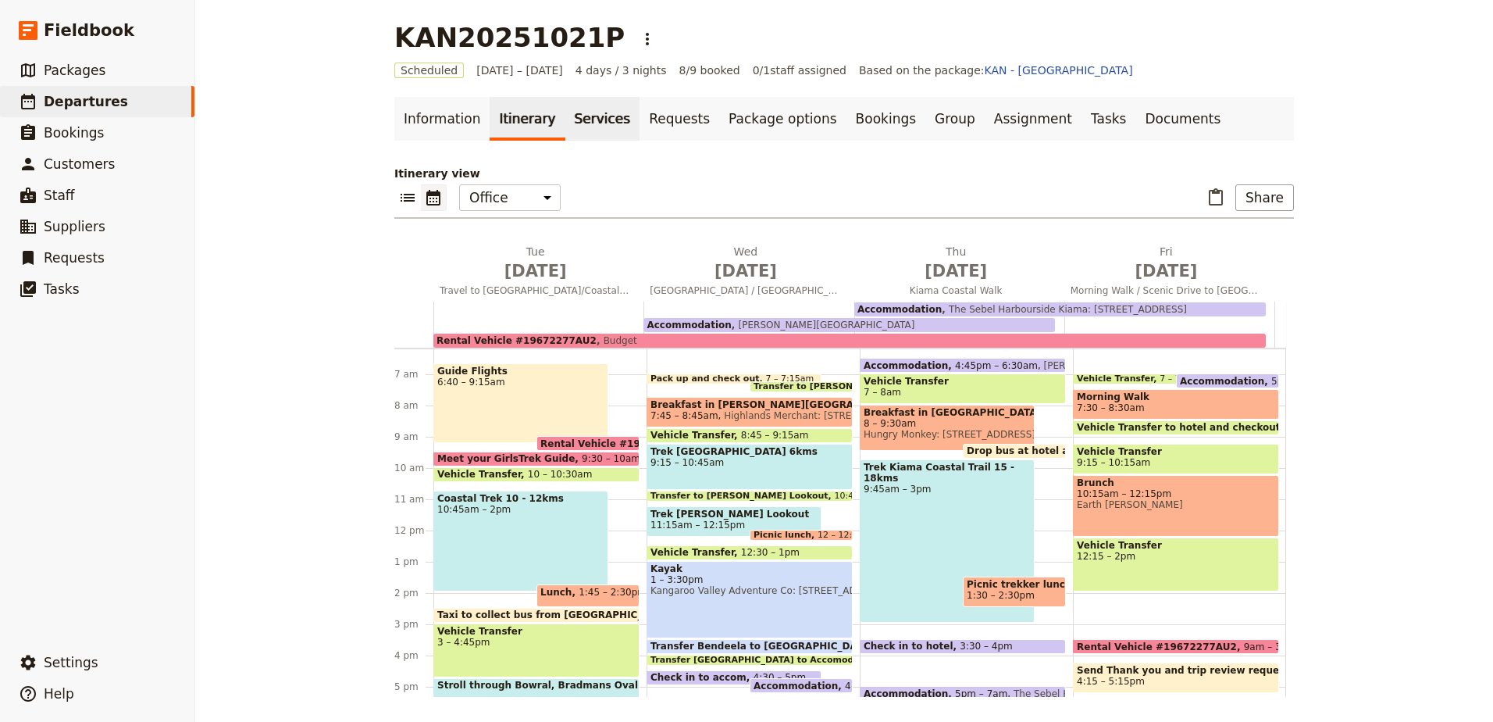
click at [567, 122] on link "Services" at bounding box center [602, 119] width 75 height 44
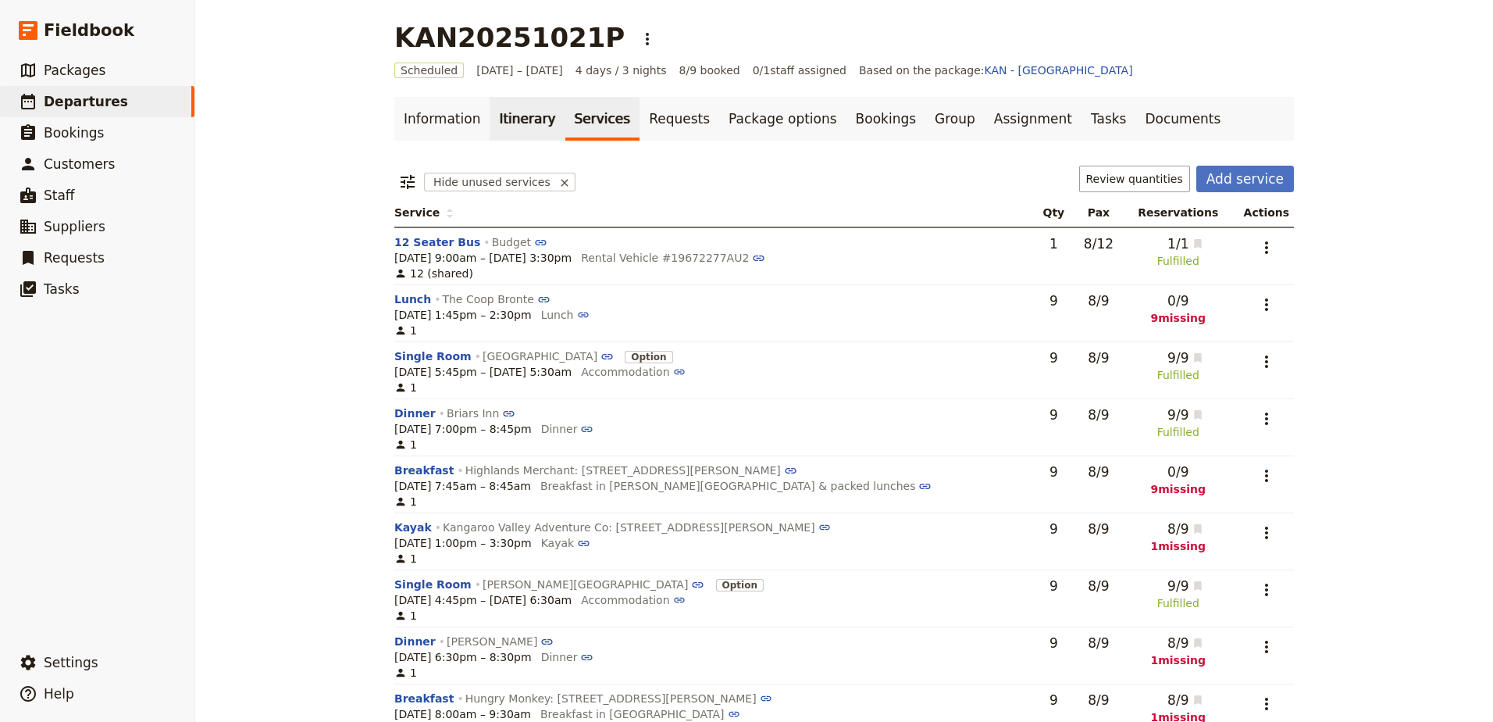
click at [503, 132] on link "Itinerary" at bounding box center [527, 119] width 75 height 44
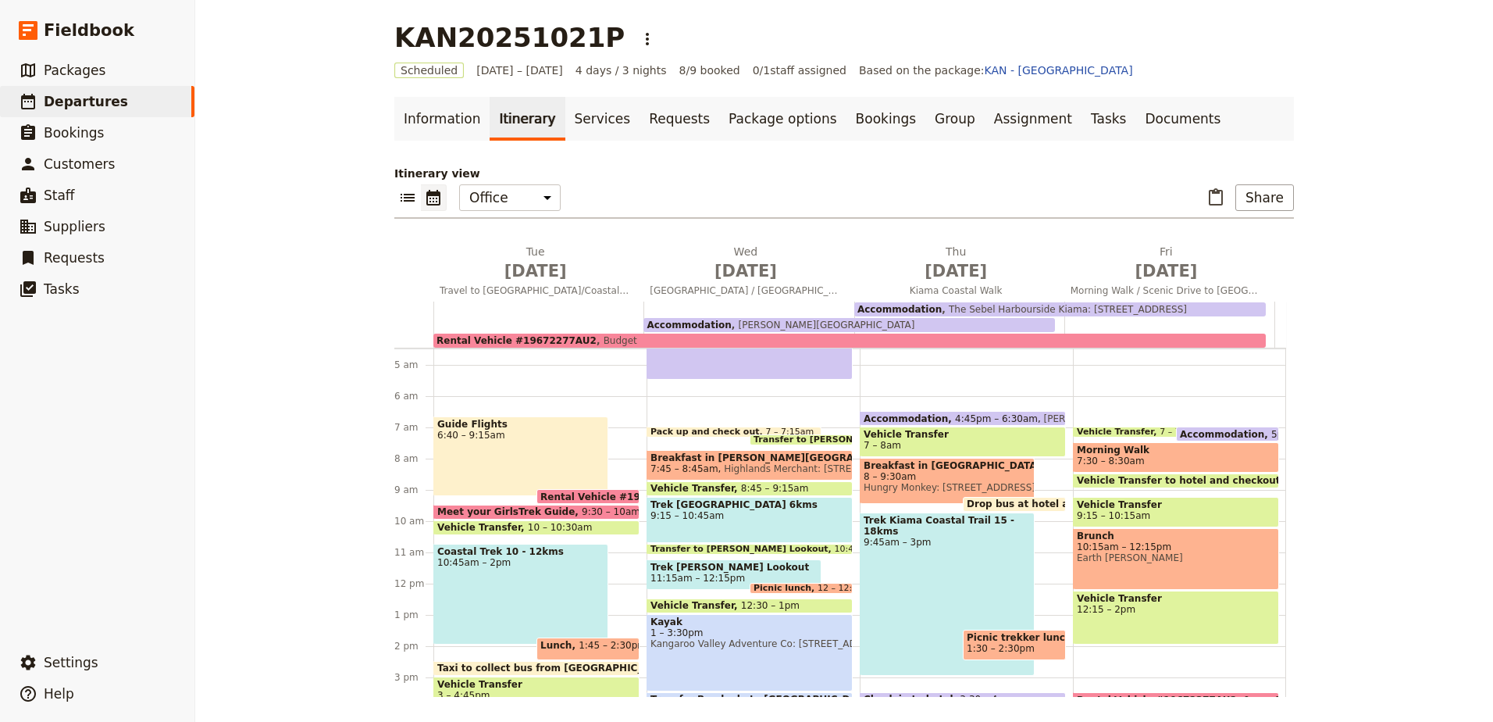
scroll to position [167, 0]
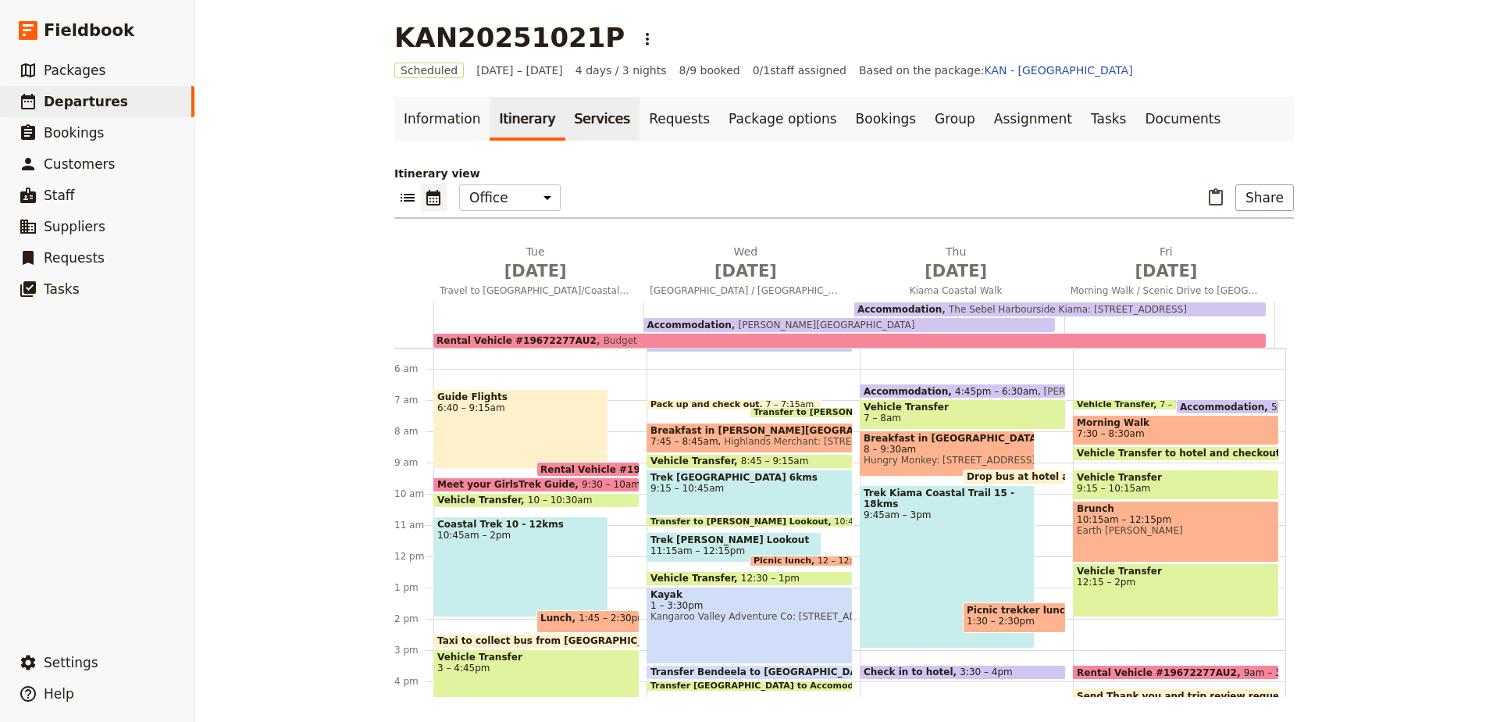
click at [575, 120] on link "Services" at bounding box center [602, 119] width 75 height 44
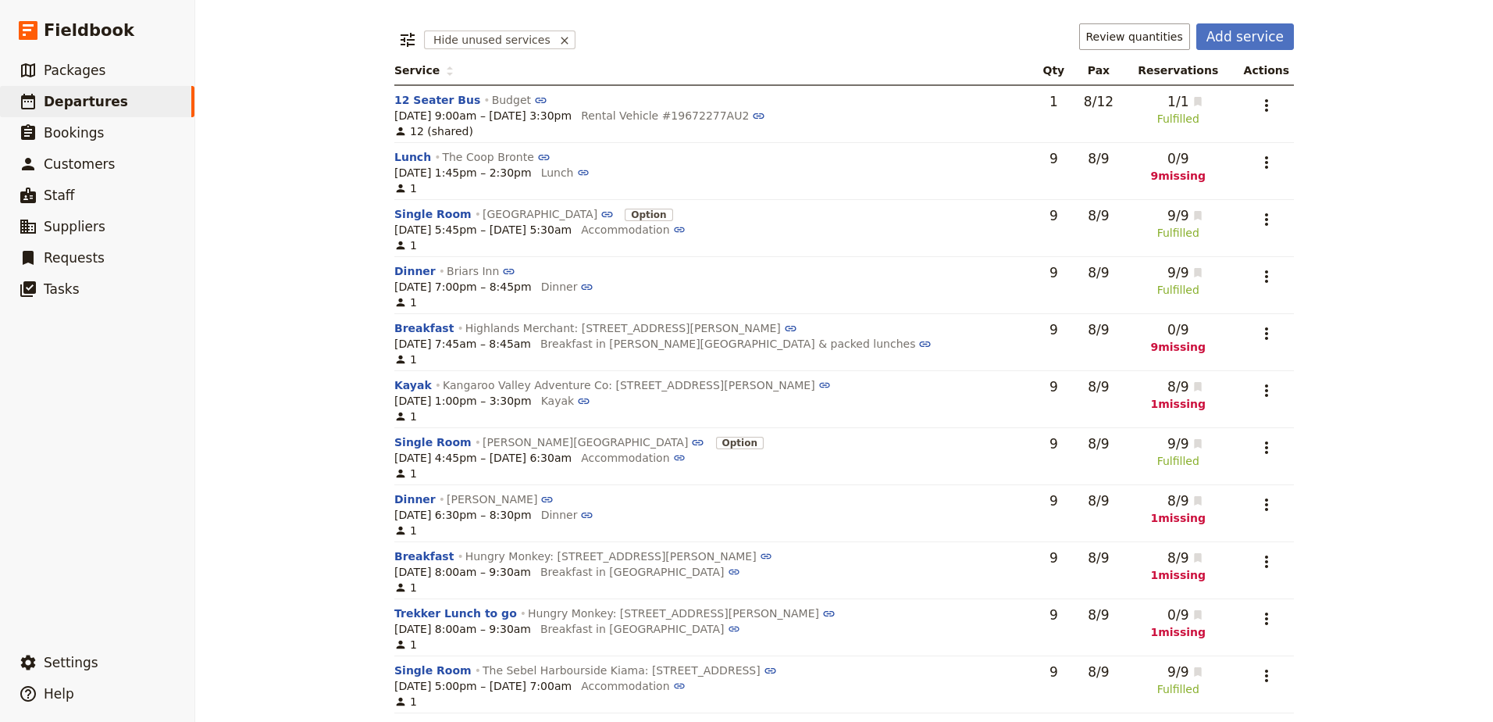
scroll to position [159, 0]
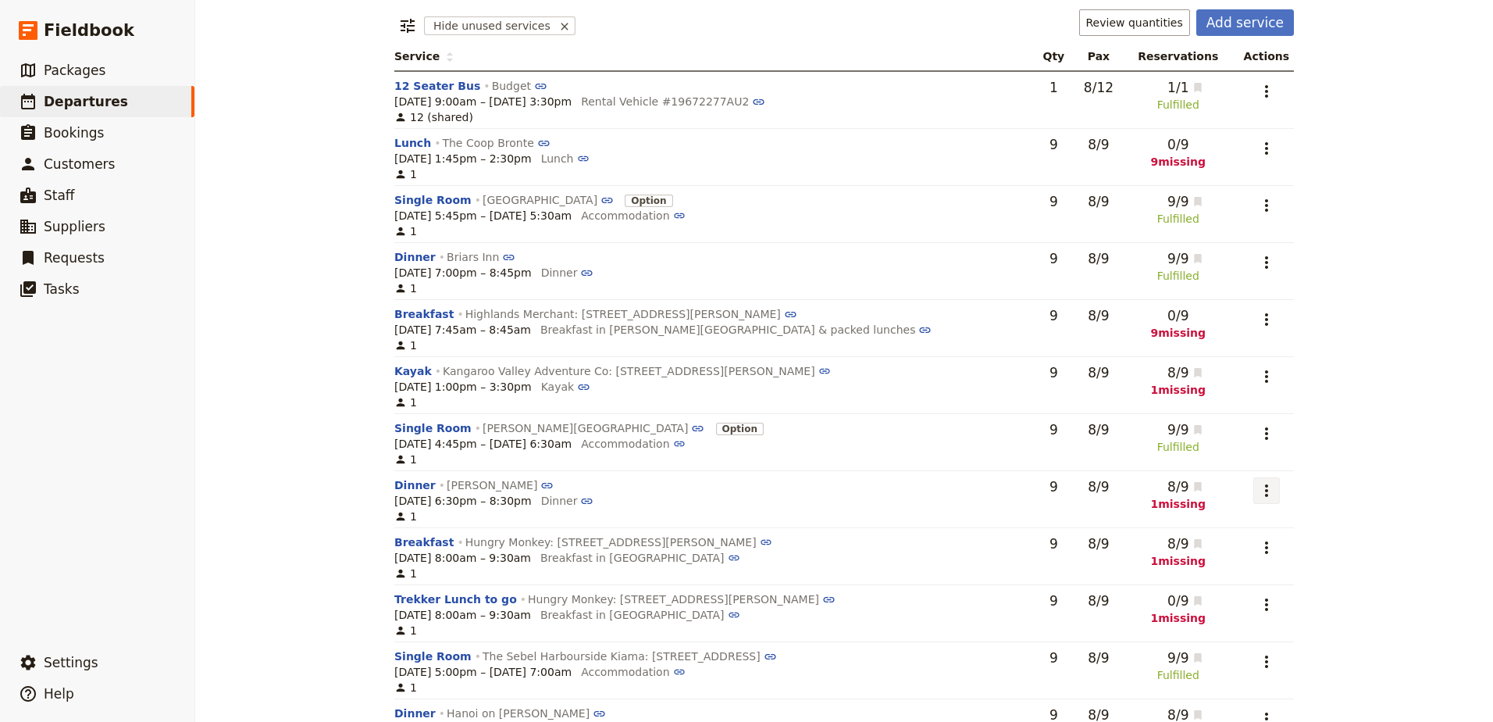
click at [1257, 490] on icon "Actions" at bounding box center [1266, 490] width 19 height 19
click at [1242, 565] on span "Go to request C-100266" at bounding box center [1194, 569] width 131 height 16
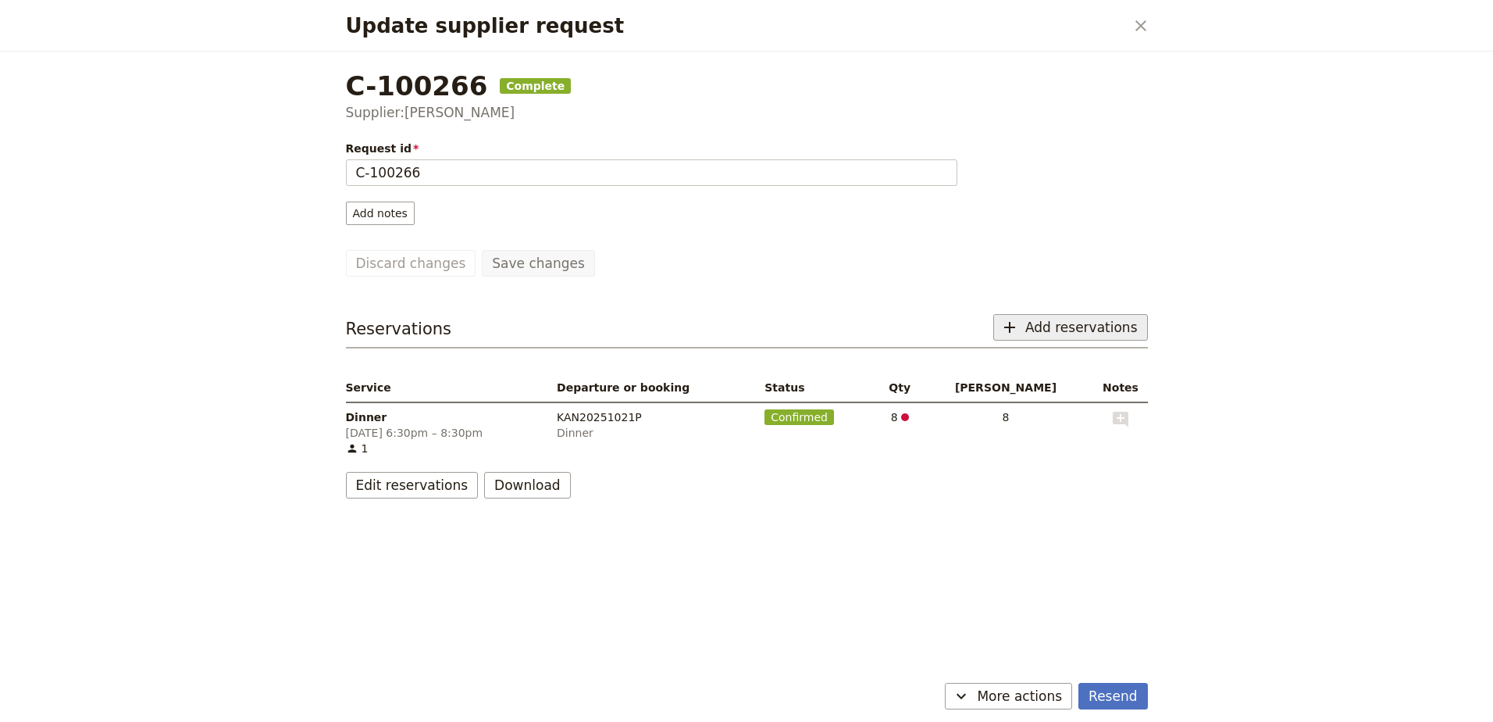
click at [1097, 334] on span "Add reservations" at bounding box center [1081, 327] width 112 height 19
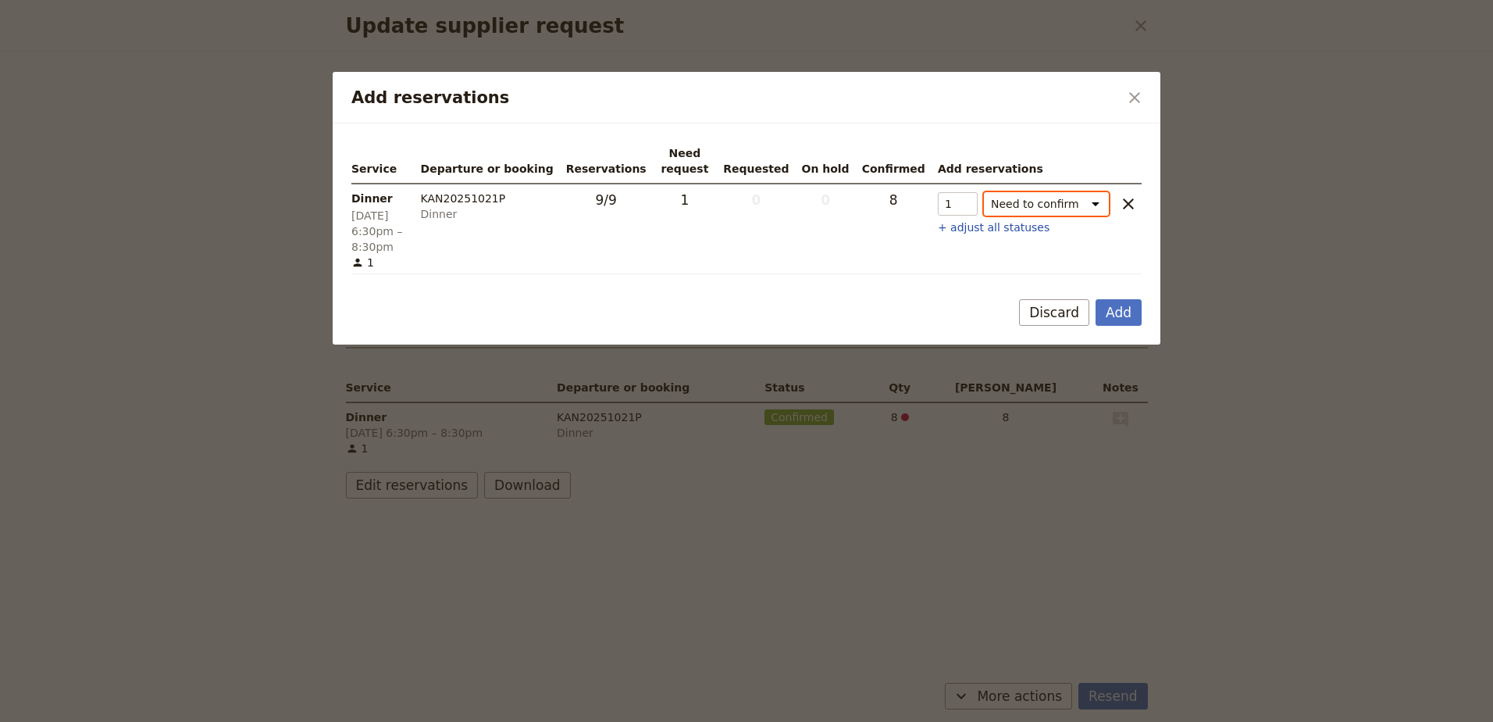
click at [1099, 214] on select "Need to confirm Need to hold On hold requested Confirm requested On hold Confir…" at bounding box center [1046, 203] width 125 height 23
click at [1106, 299] on button "Add" at bounding box center [1119, 312] width 46 height 27
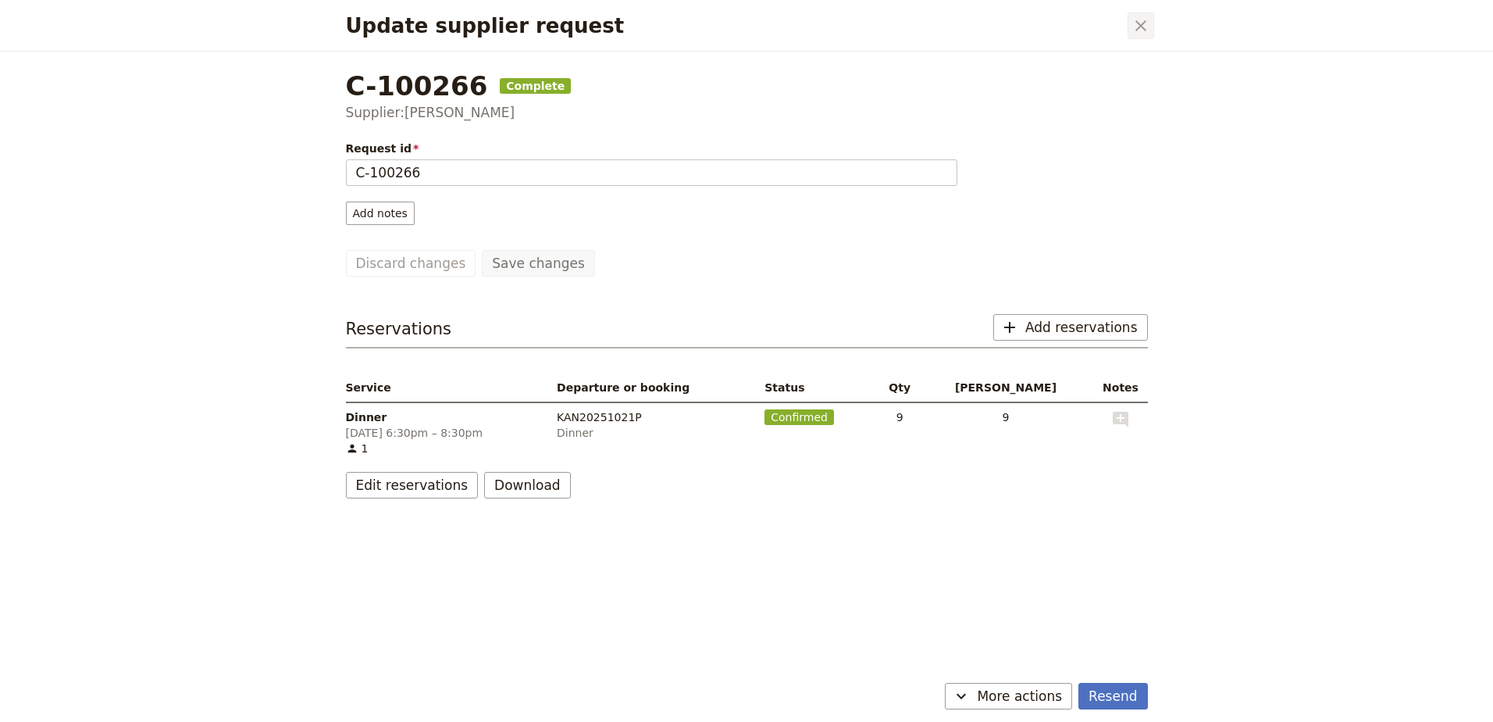
click at [1142, 27] on icon "Close dialog" at bounding box center [1140, 25] width 11 height 11
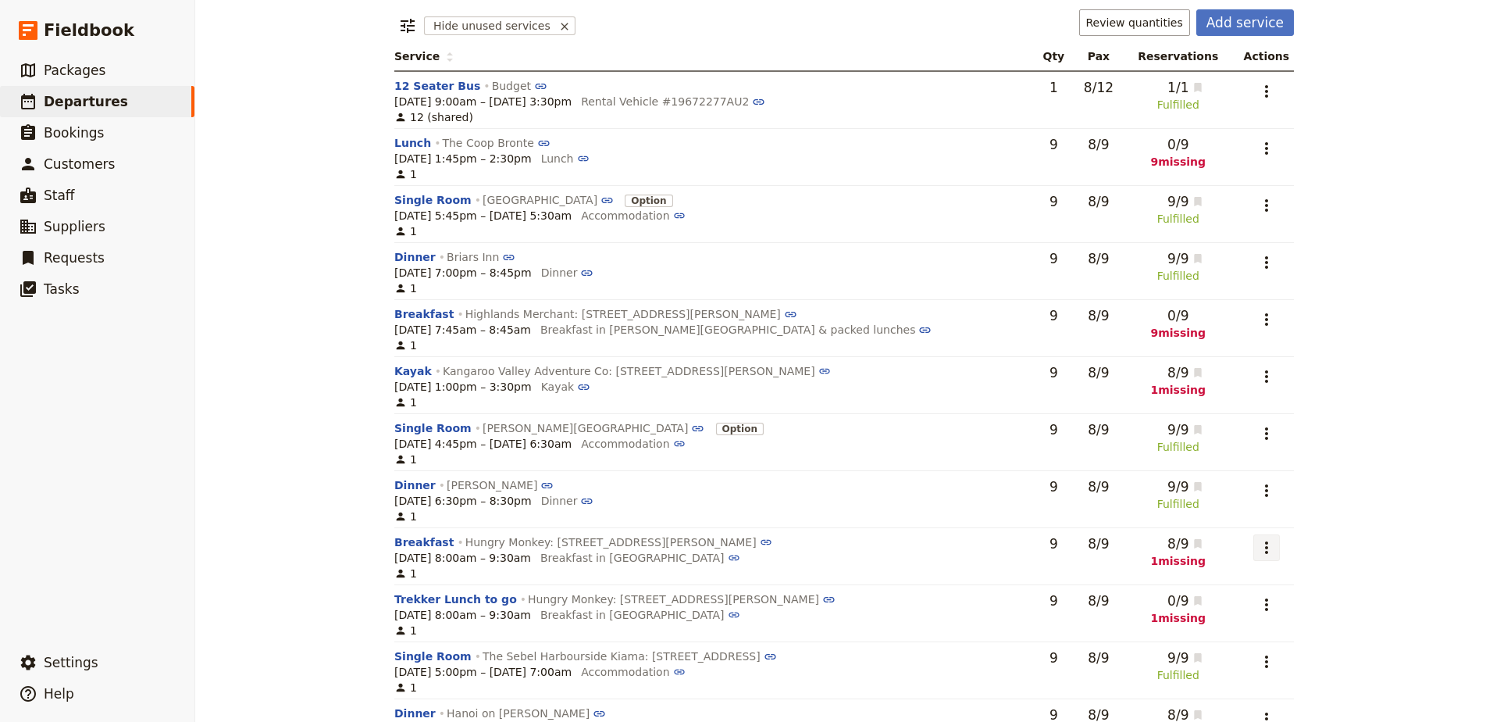
click at [1253, 549] on button "​" at bounding box center [1266, 547] width 27 height 27
click at [1227, 625] on span "Go to request HM5CSK-100340" at bounding box center [1176, 626] width 169 height 16
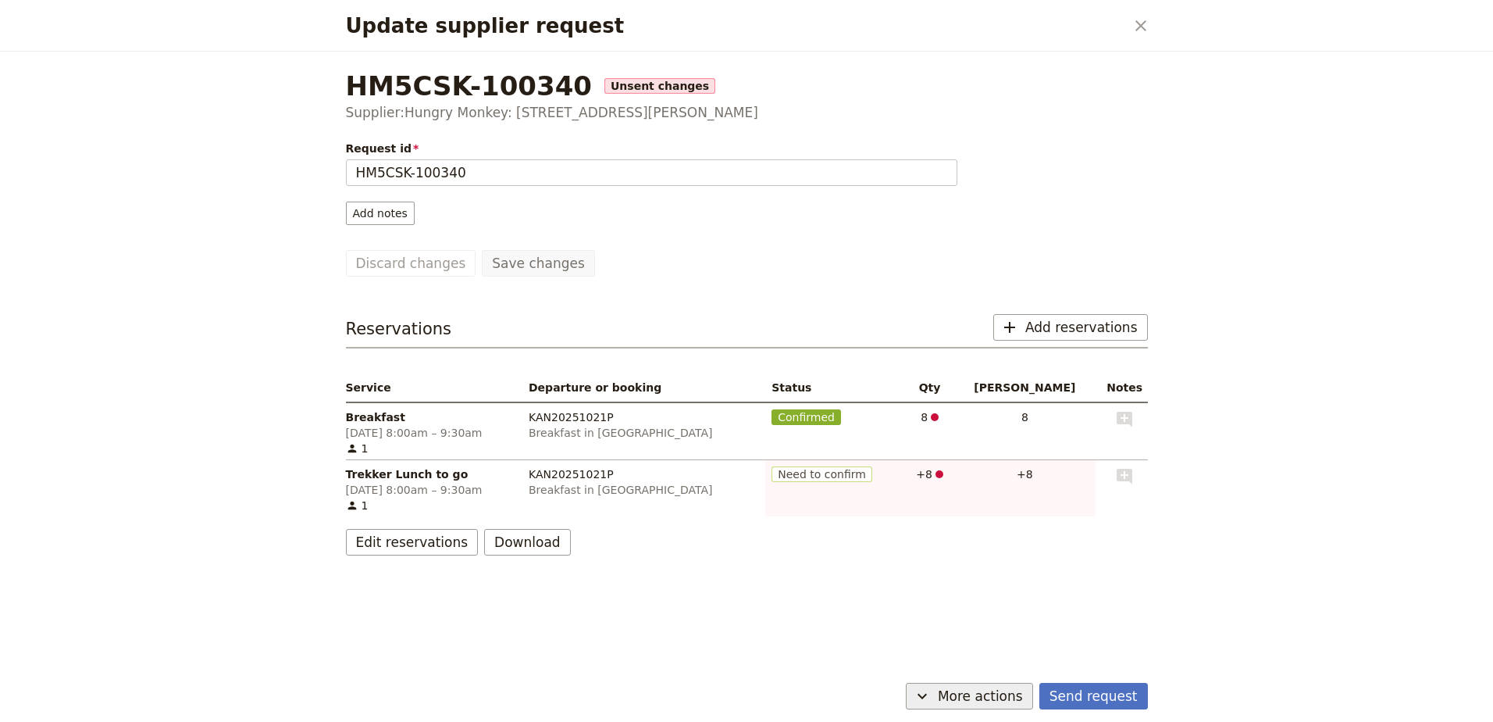
click at [1023, 692] on span "More actions" at bounding box center [980, 695] width 85 height 19
click at [1027, 611] on span "Capture supplier response" at bounding box center [961, 618] width 144 height 16
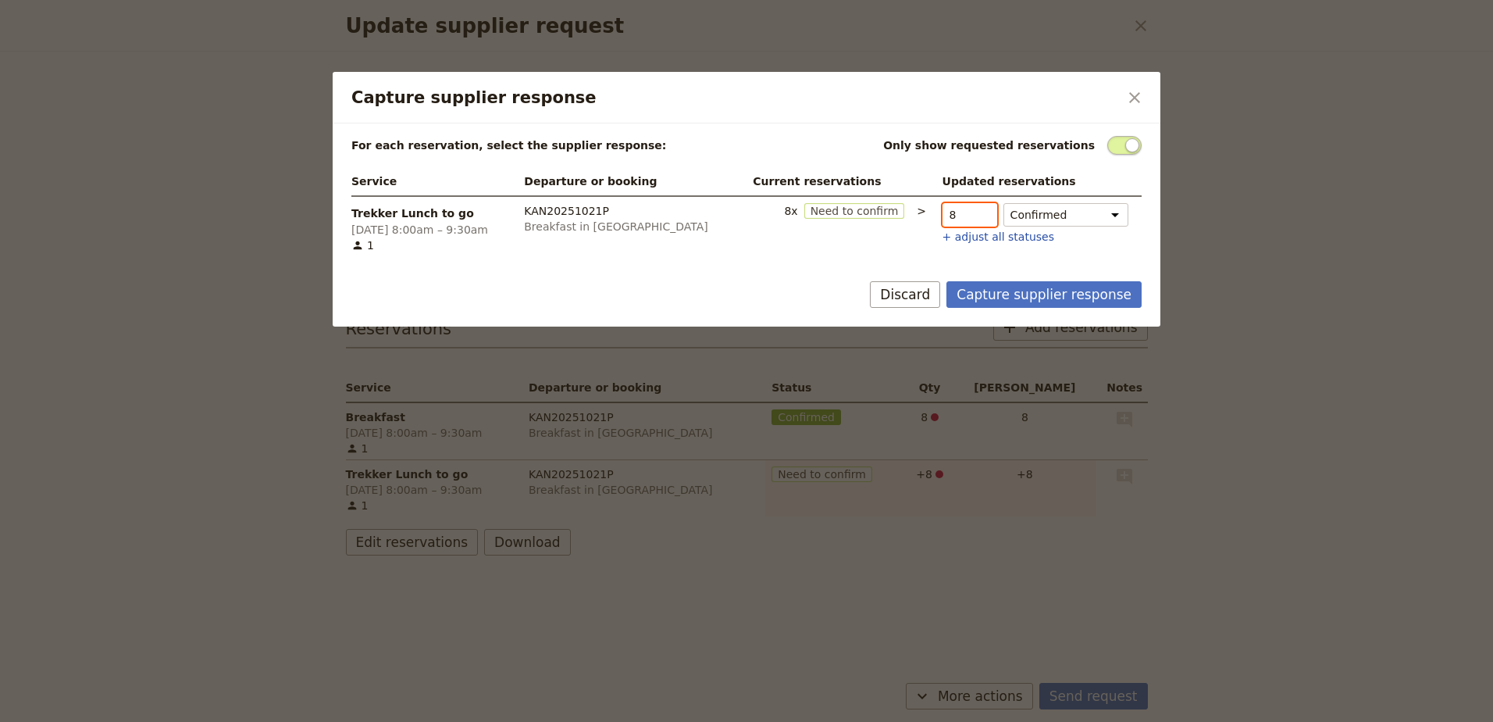
click at [960, 208] on input "8" at bounding box center [970, 214] width 55 height 23
click at [1132, 84] on div "Capture supplier response ​" at bounding box center [747, 98] width 828 height 52
click at [1132, 98] on icon "Close dialog" at bounding box center [1134, 97] width 19 height 19
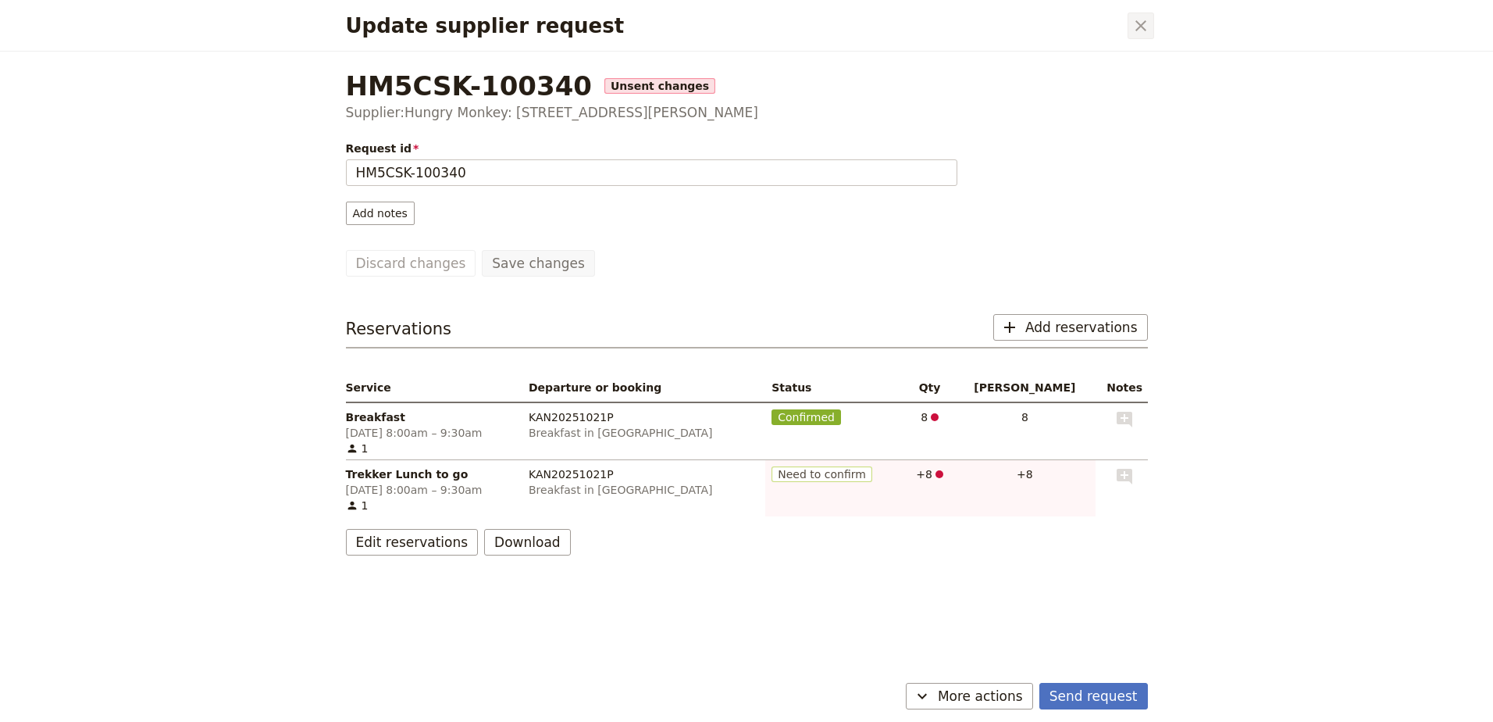
click at [1146, 27] on icon "Close dialog" at bounding box center [1141, 25] width 19 height 19
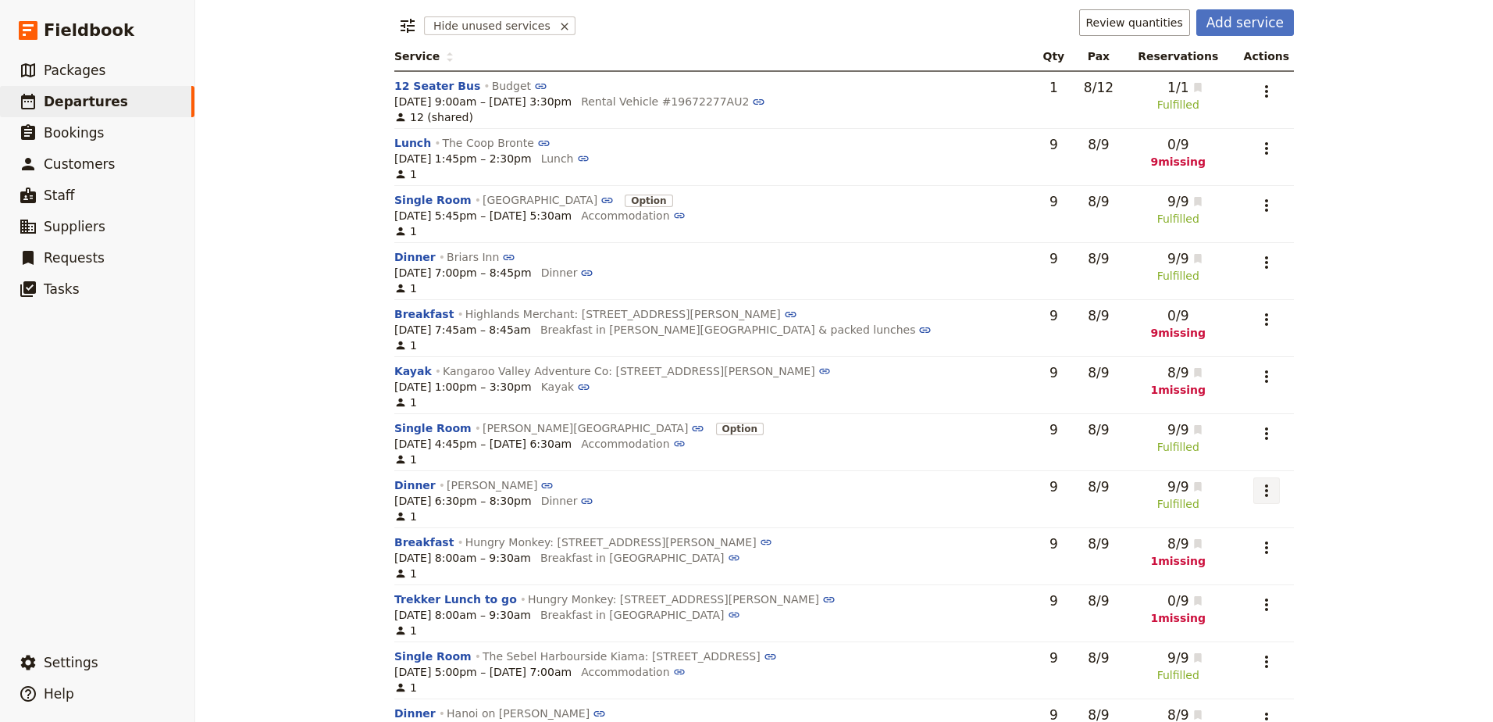
scroll to position [237, 0]
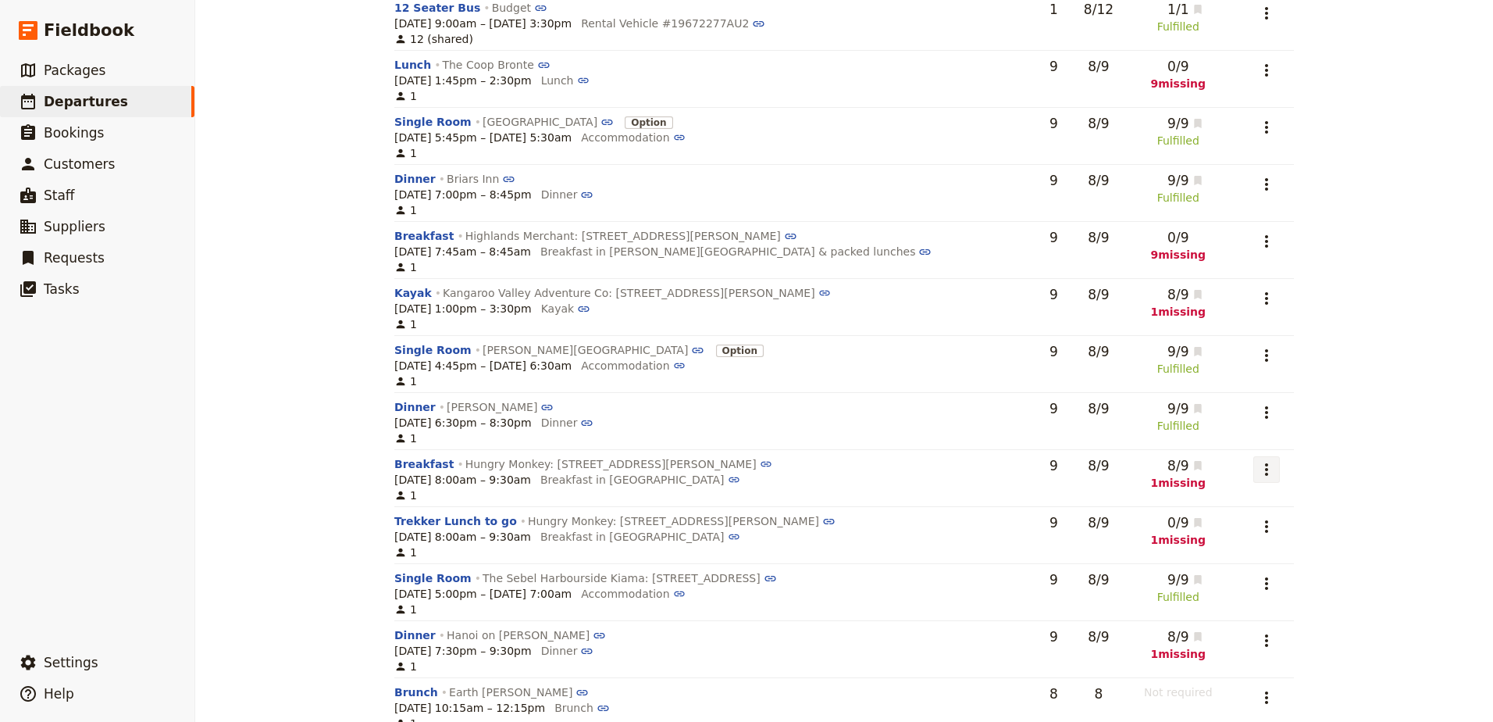
click at [1260, 471] on icon "Actions" at bounding box center [1266, 469] width 19 height 19
click at [1226, 538] on button "Go to request HM5CSK-100340" at bounding box center [1175, 547] width 187 height 22
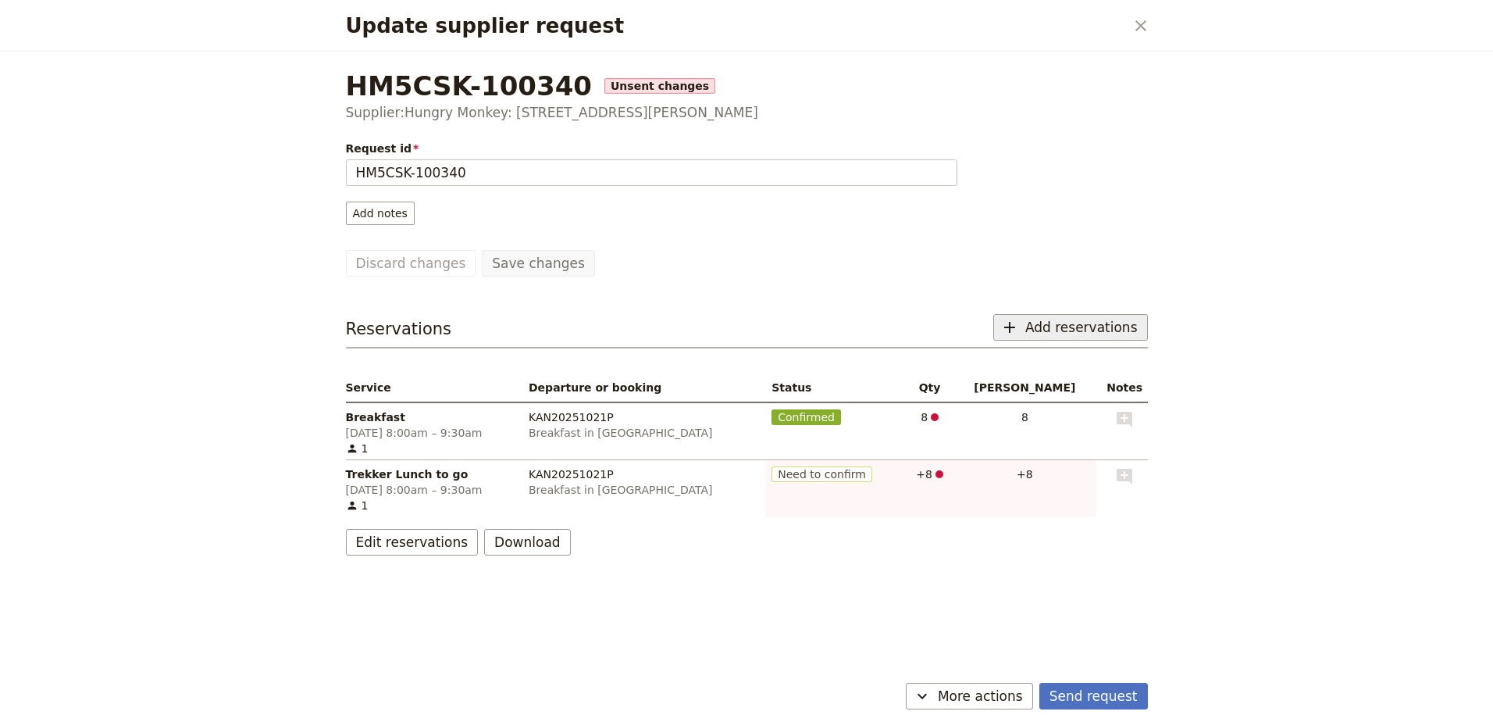
click at [1077, 316] on button "​ Add reservations" at bounding box center [1070, 327] width 155 height 27
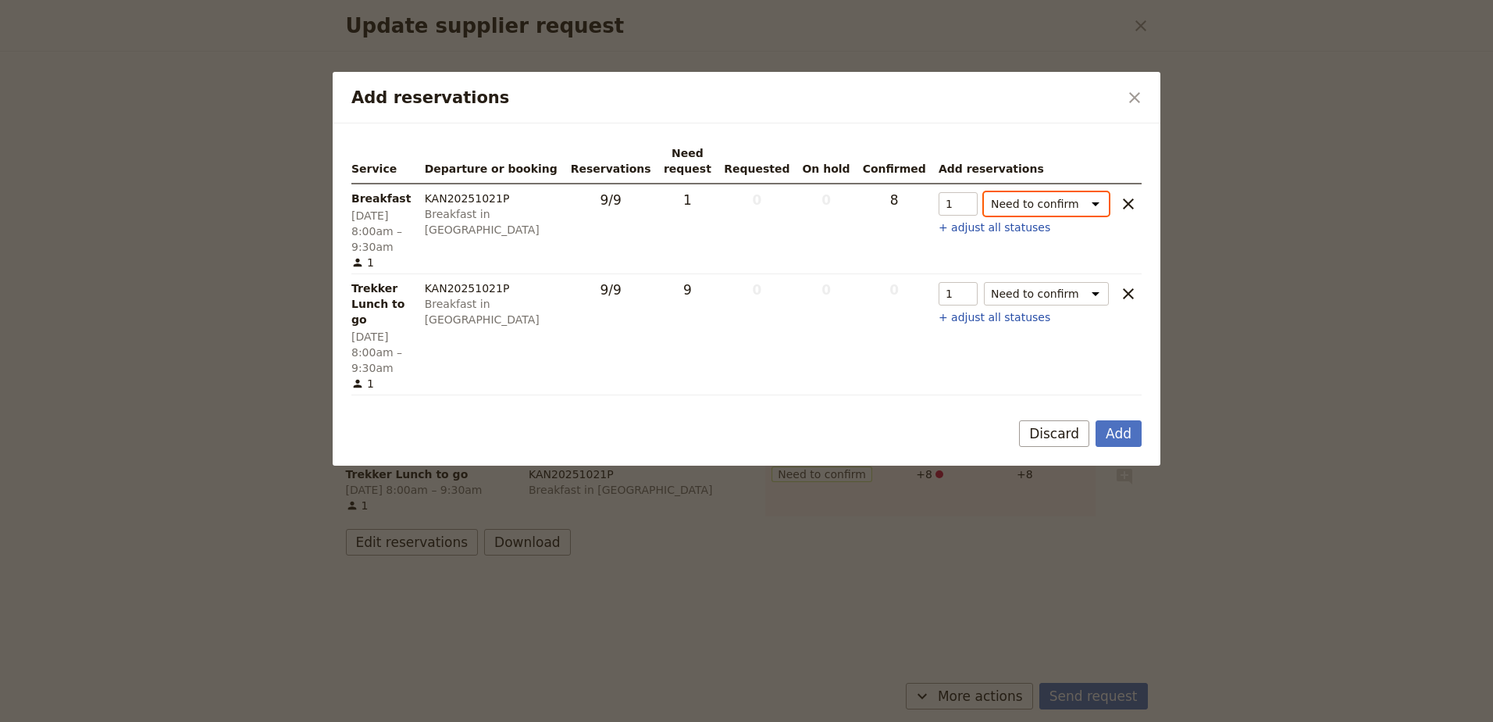
click at [1102, 205] on select "Need to confirm Need to hold On hold requested Confirm requested On hold Confir…" at bounding box center [1046, 203] width 125 height 23
click at [1112, 420] on button "Add" at bounding box center [1119, 433] width 46 height 27
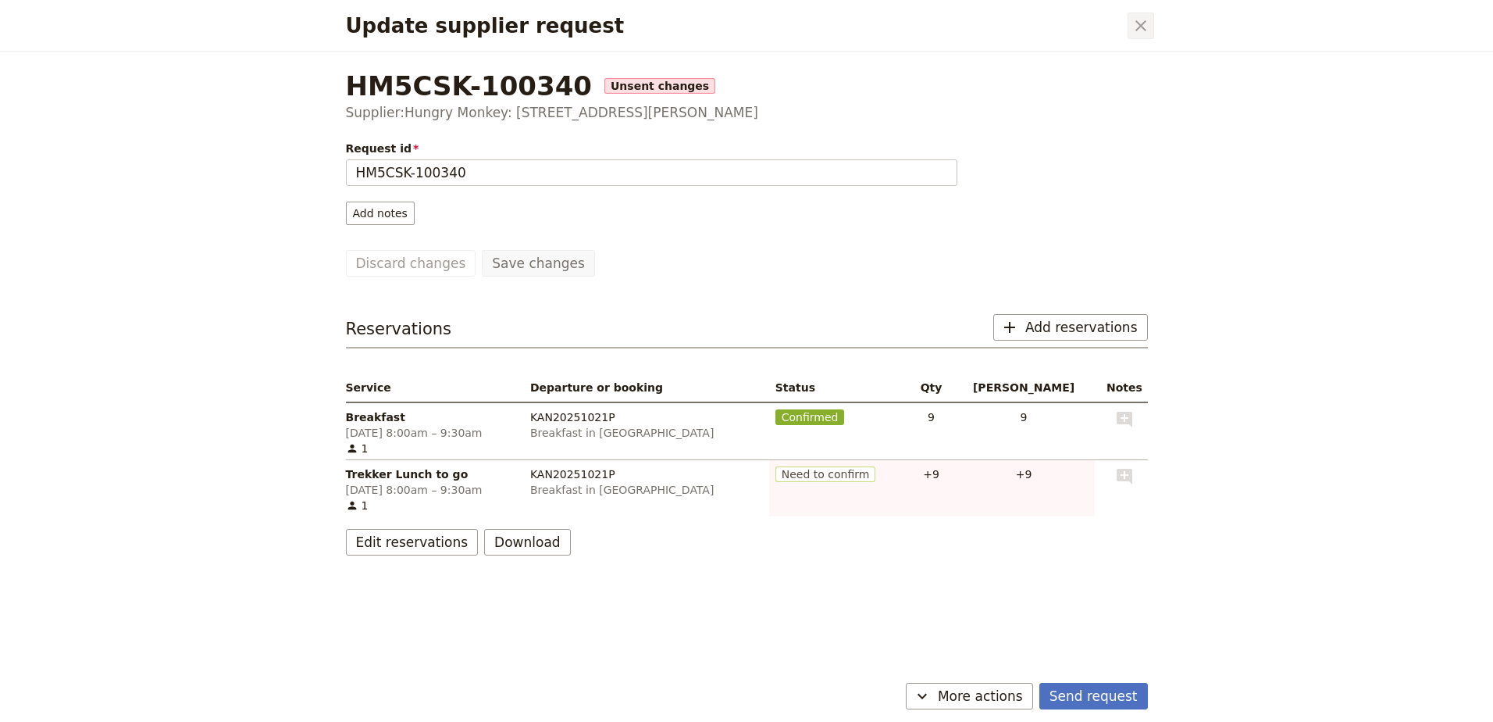
click at [1141, 28] on icon "Close dialog" at bounding box center [1141, 25] width 19 height 19
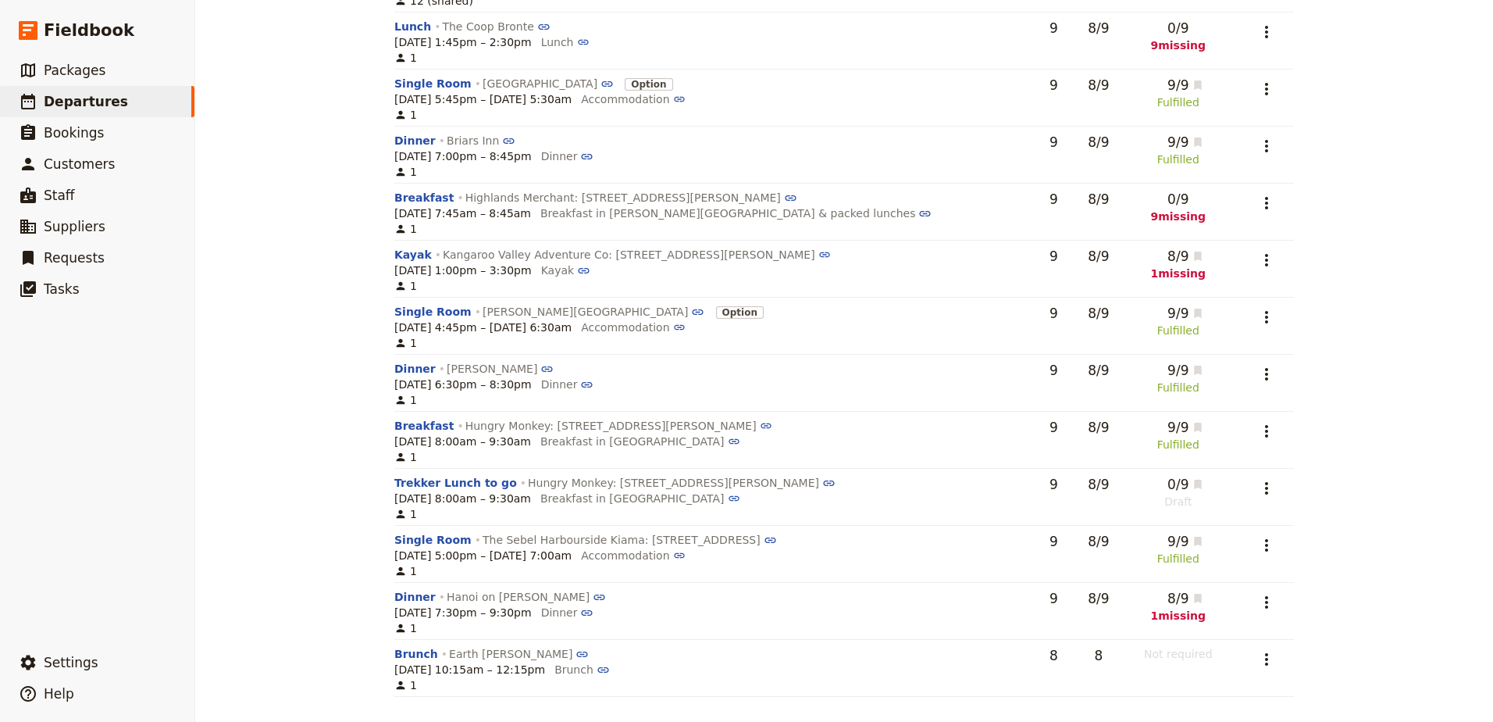
scroll to position [0, 0]
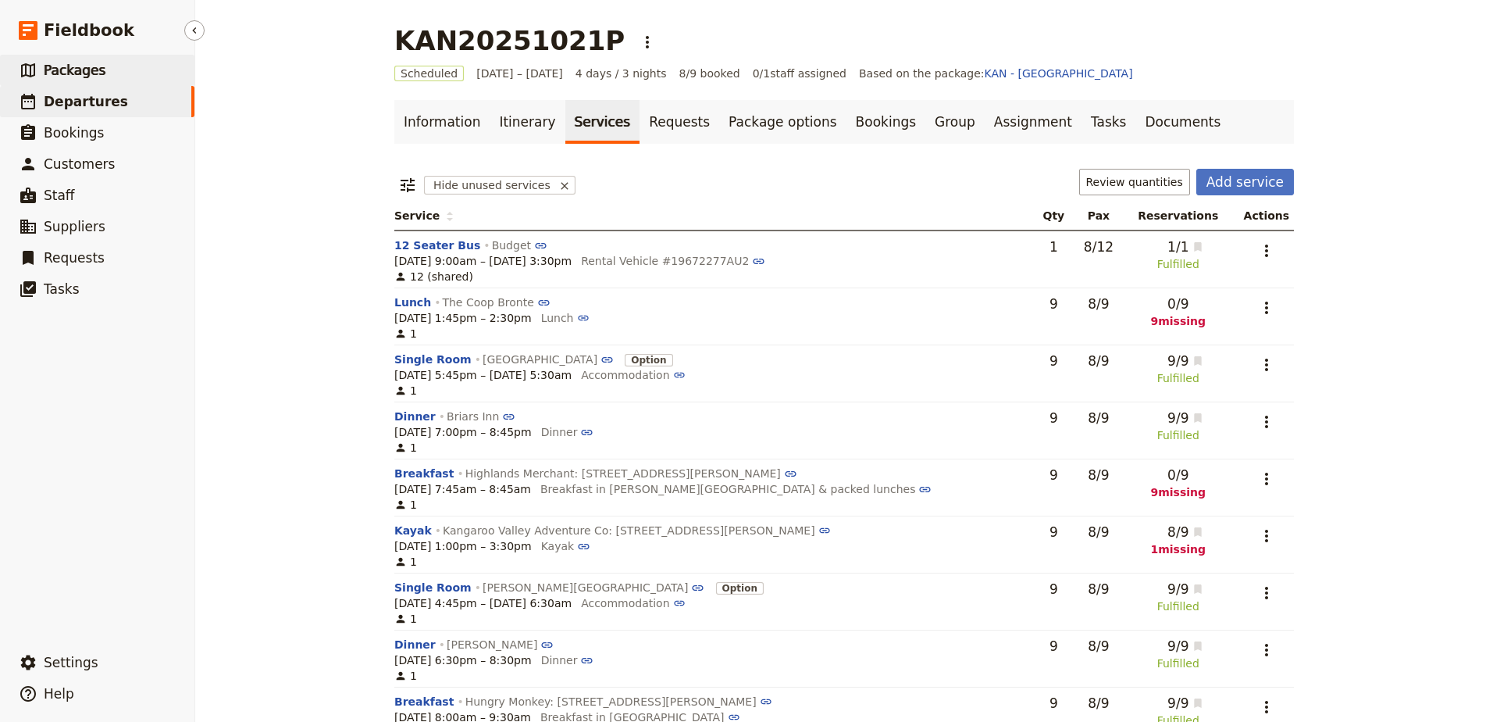
click at [109, 77] on link "​ Packages" at bounding box center [97, 70] width 194 height 31
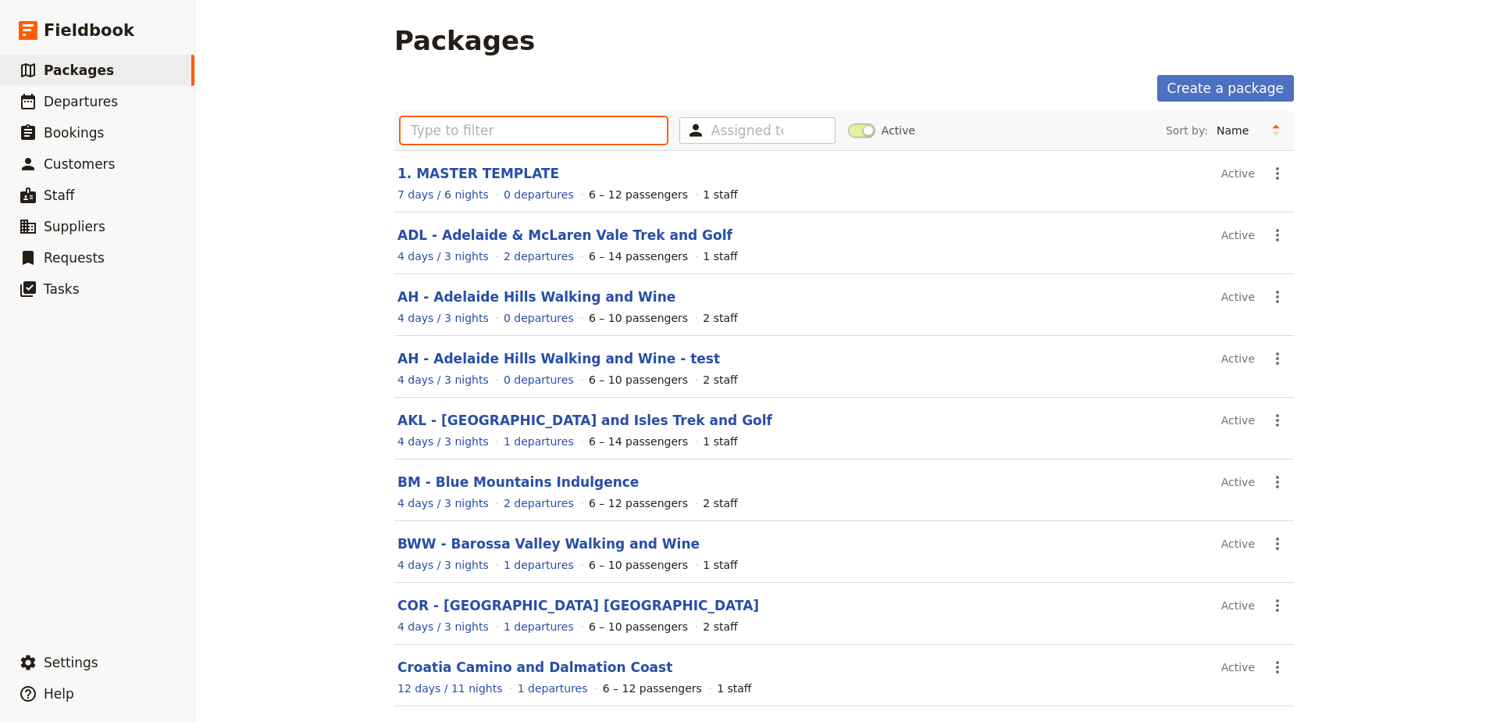
click at [569, 132] on input "text" at bounding box center [534, 130] width 266 height 27
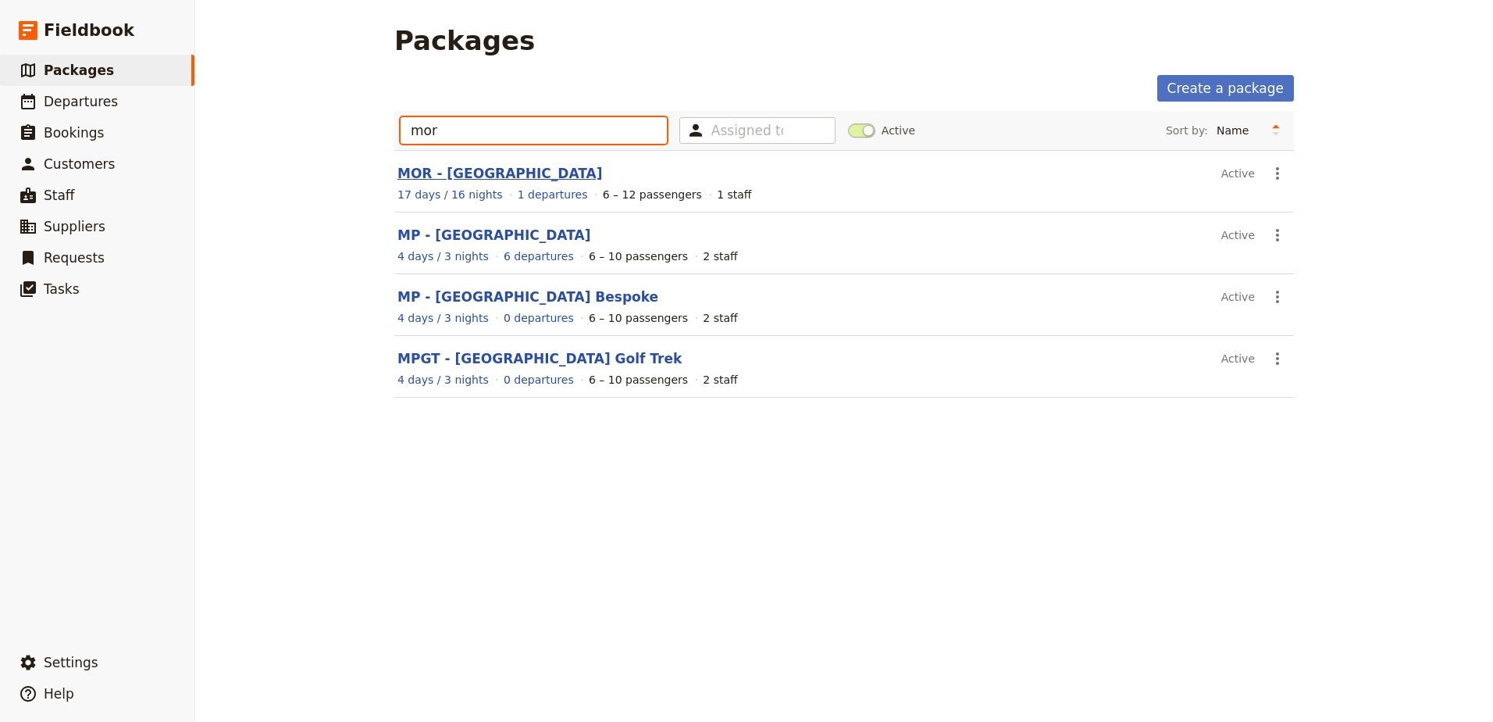
type input "mor"
click at [478, 175] on link "MOR - [GEOGRAPHIC_DATA]" at bounding box center [499, 174] width 205 height 16
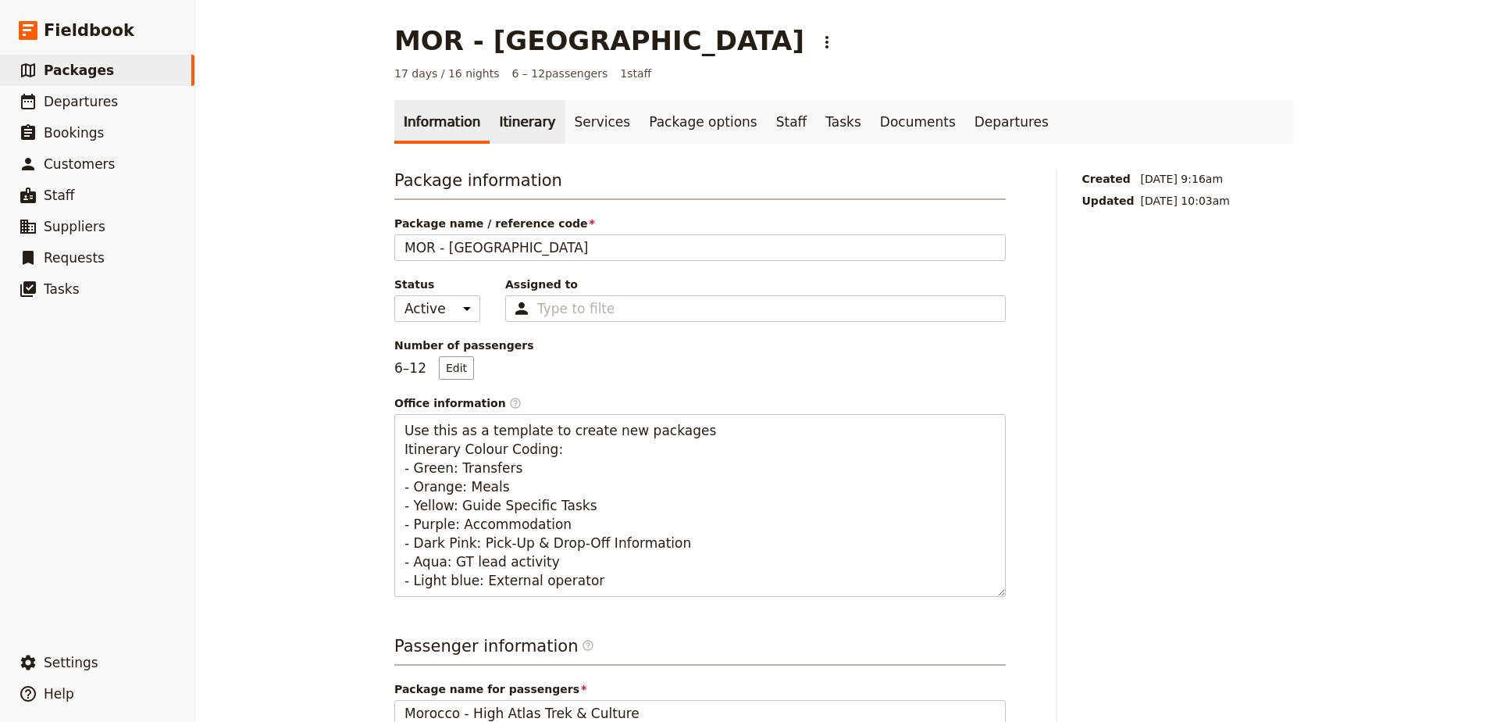
click at [496, 120] on link "Itinerary" at bounding box center [527, 122] width 75 height 44
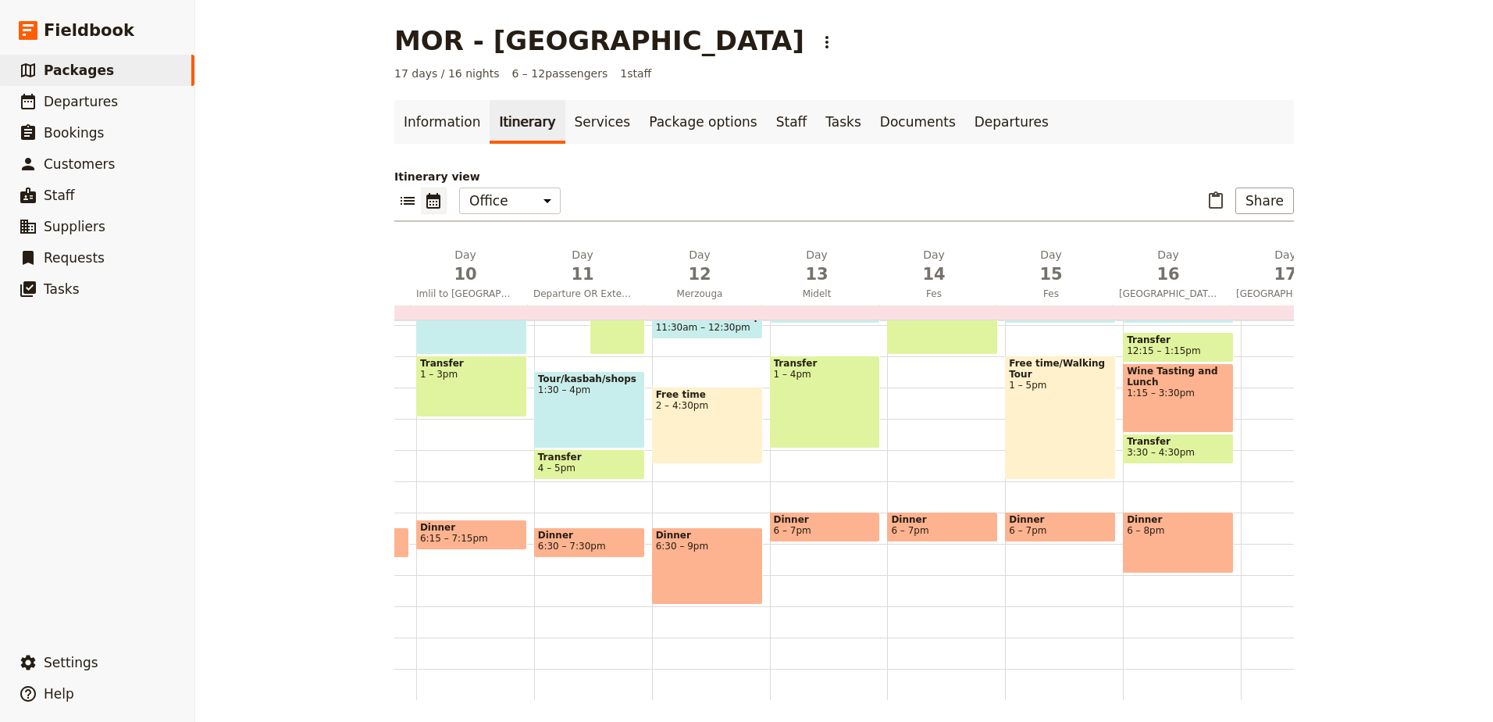
scroll to position [0, 1150]
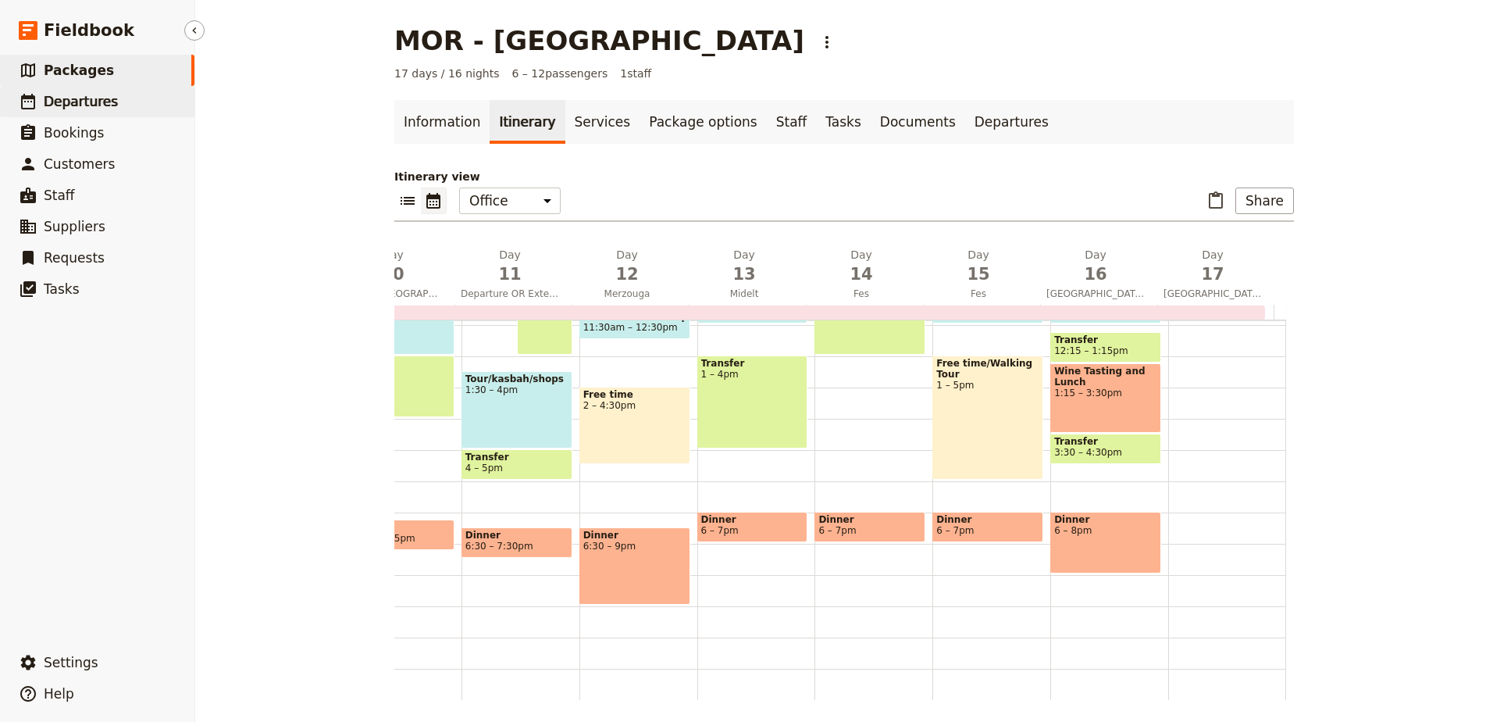
click at [69, 105] on span "Departures" at bounding box center [81, 102] width 74 height 16
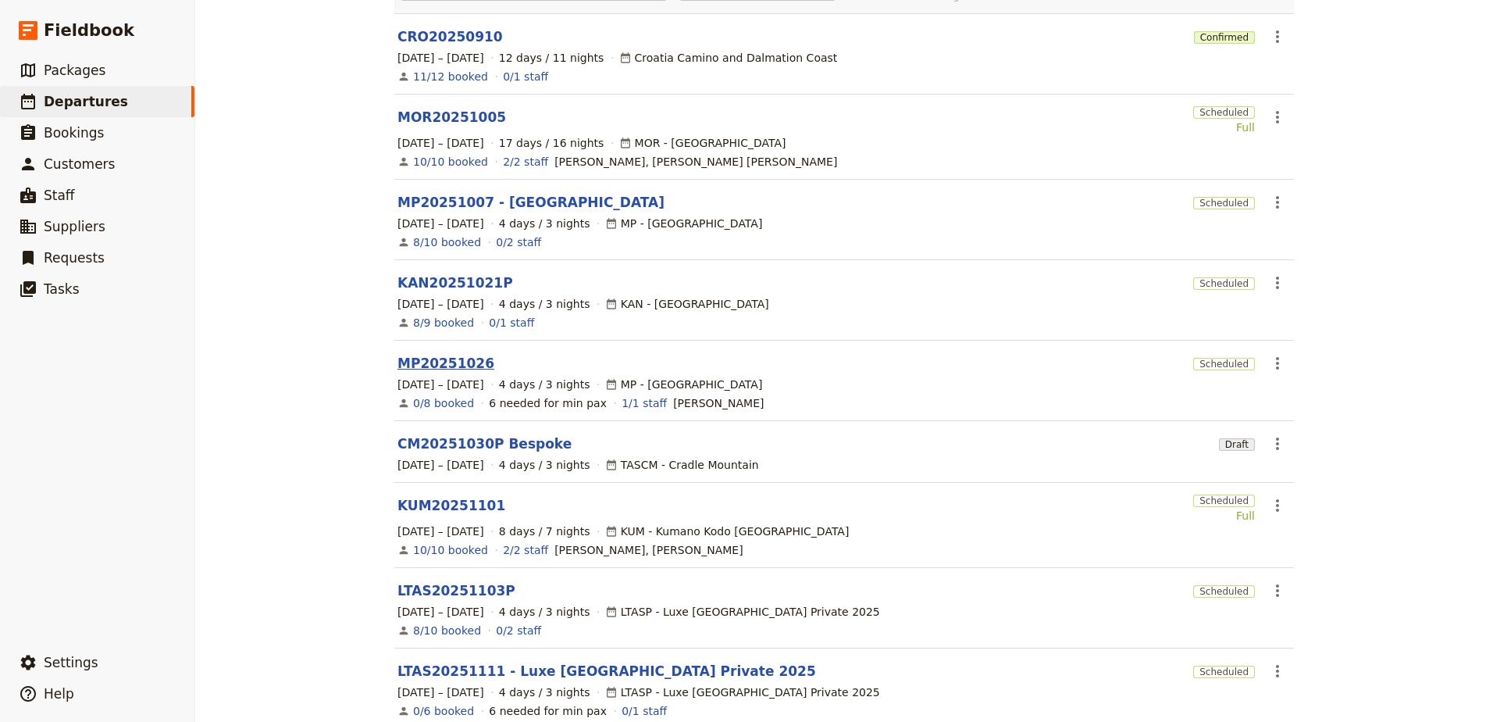
scroll to position [71, 0]
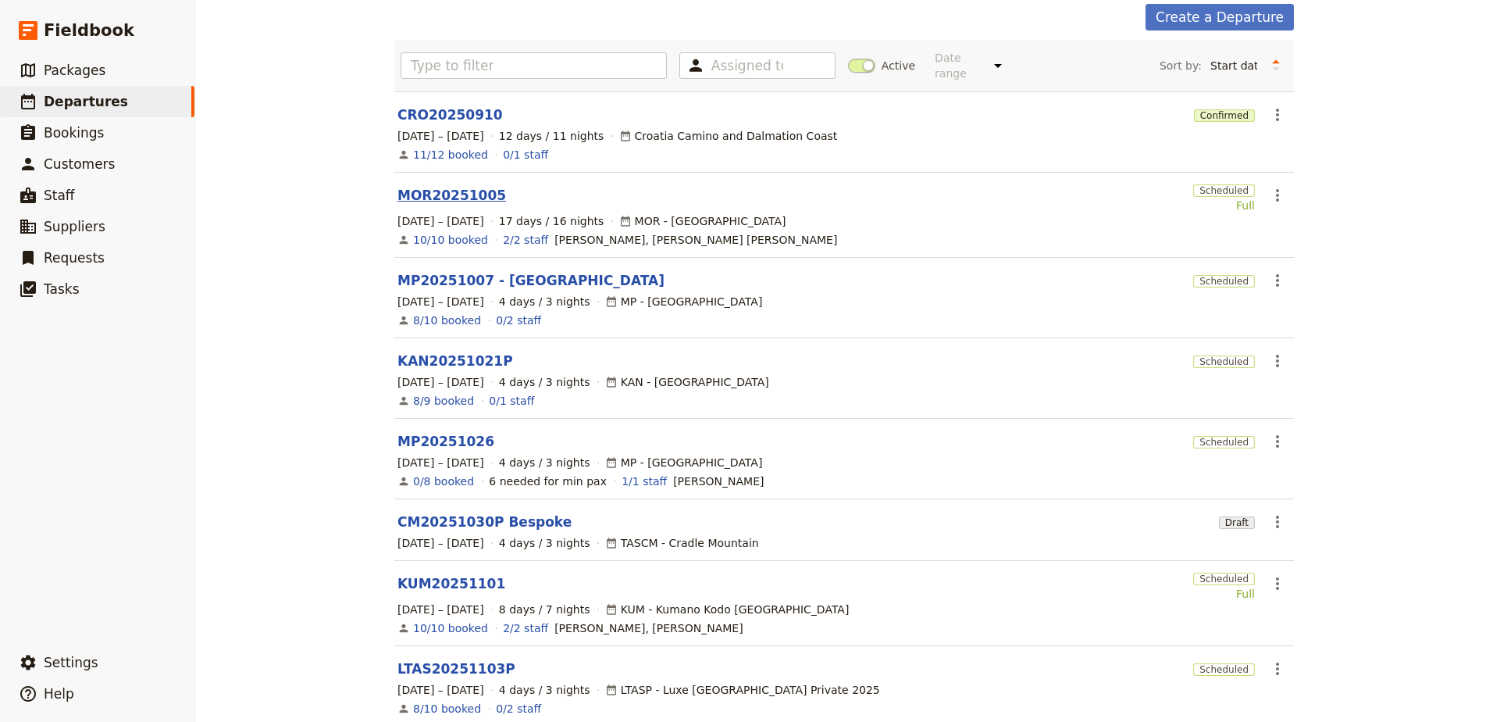
click at [447, 186] on link "MOR20251005" at bounding box center [451, 195] width 109 height 19
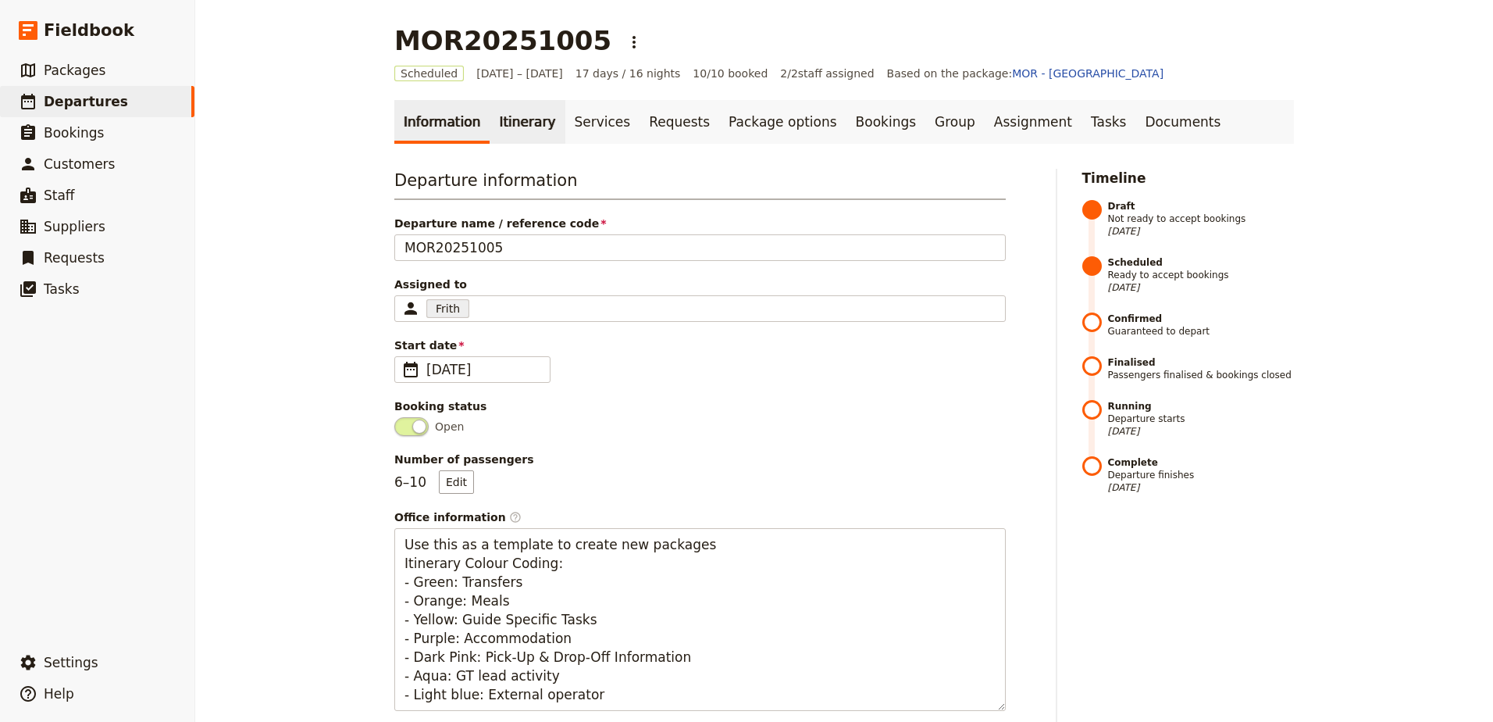
click at [522, 130] on link "Itinerary" at bounding box center [527, 122] width 75 height 44
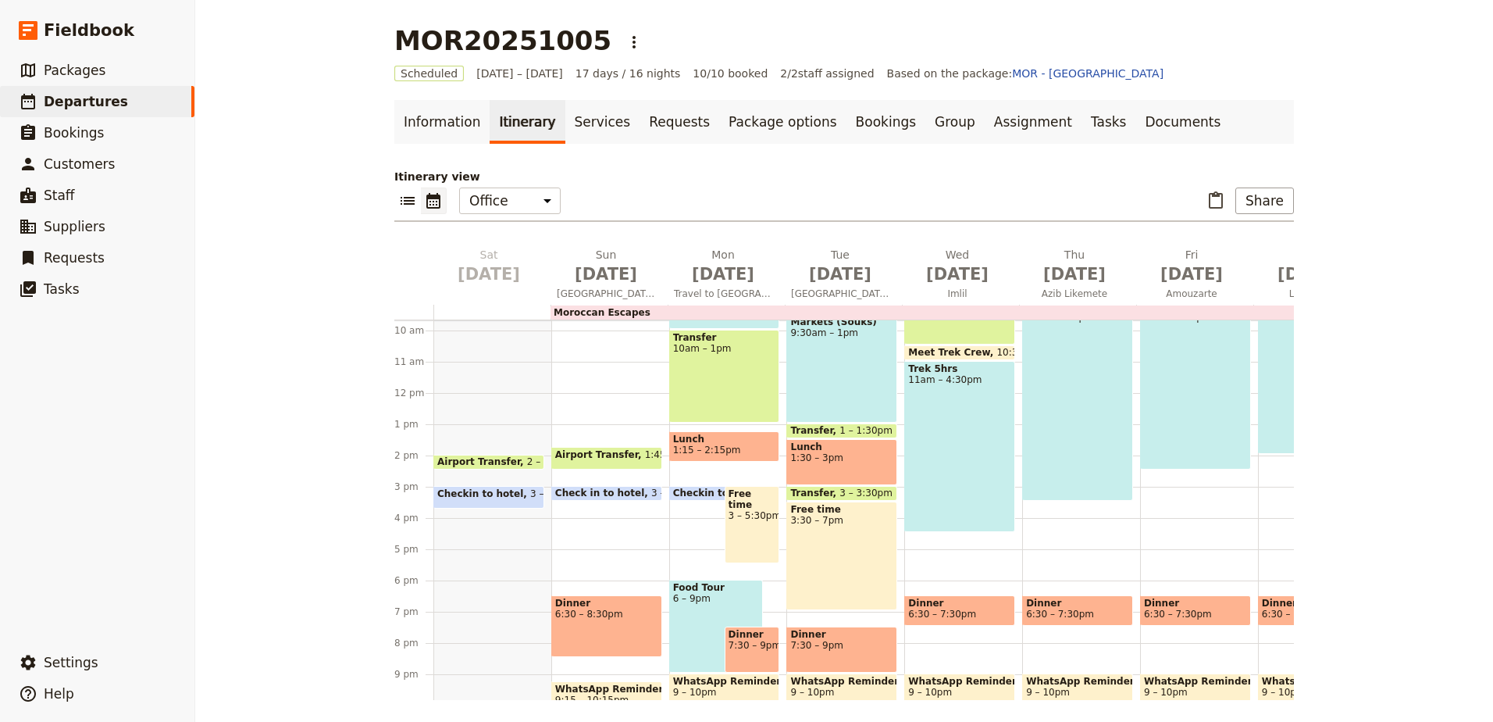
scroll to position [304, 0]
click at [77, 73] on span "Packages" at bounding box center [75, 70] width 62 height 16
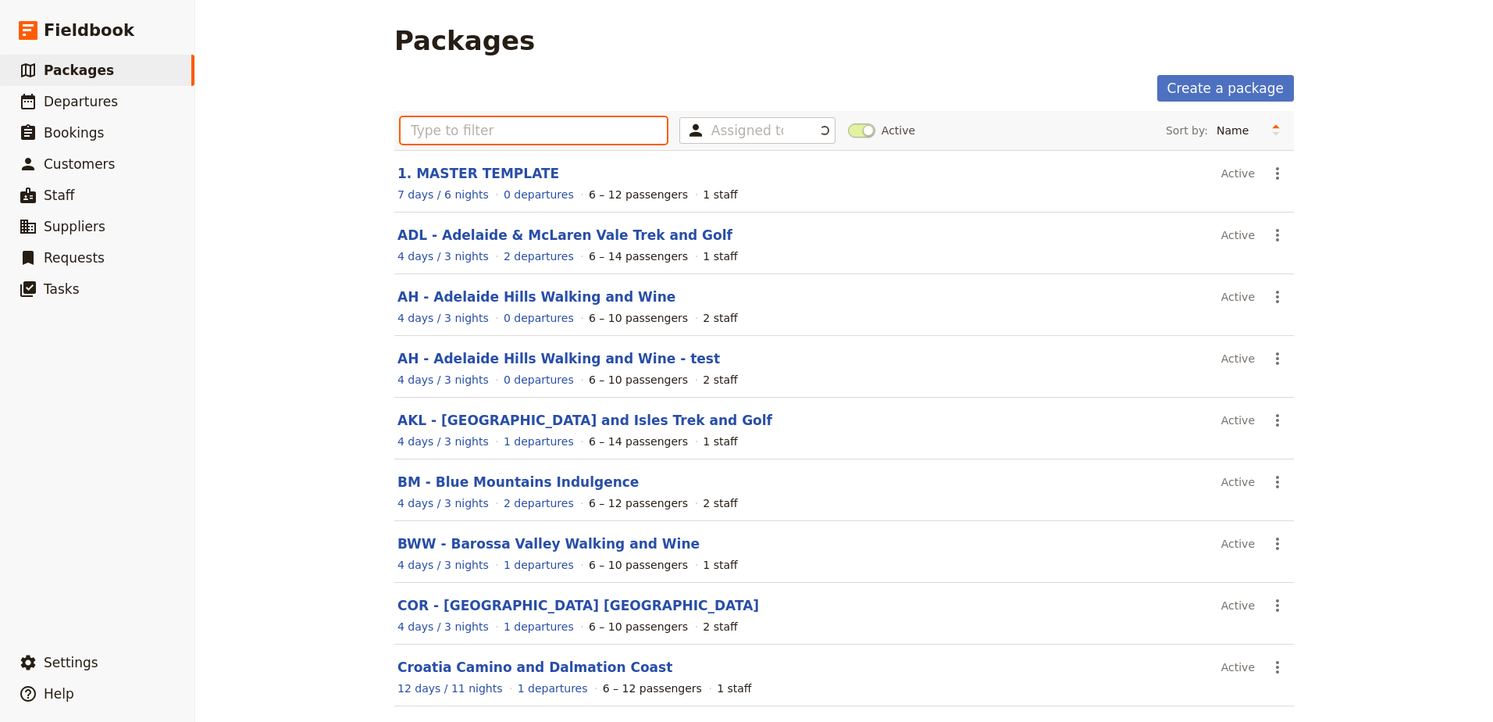
click at [473, 136] on input "text" at bounding box center [534, 130] width 266 height 27
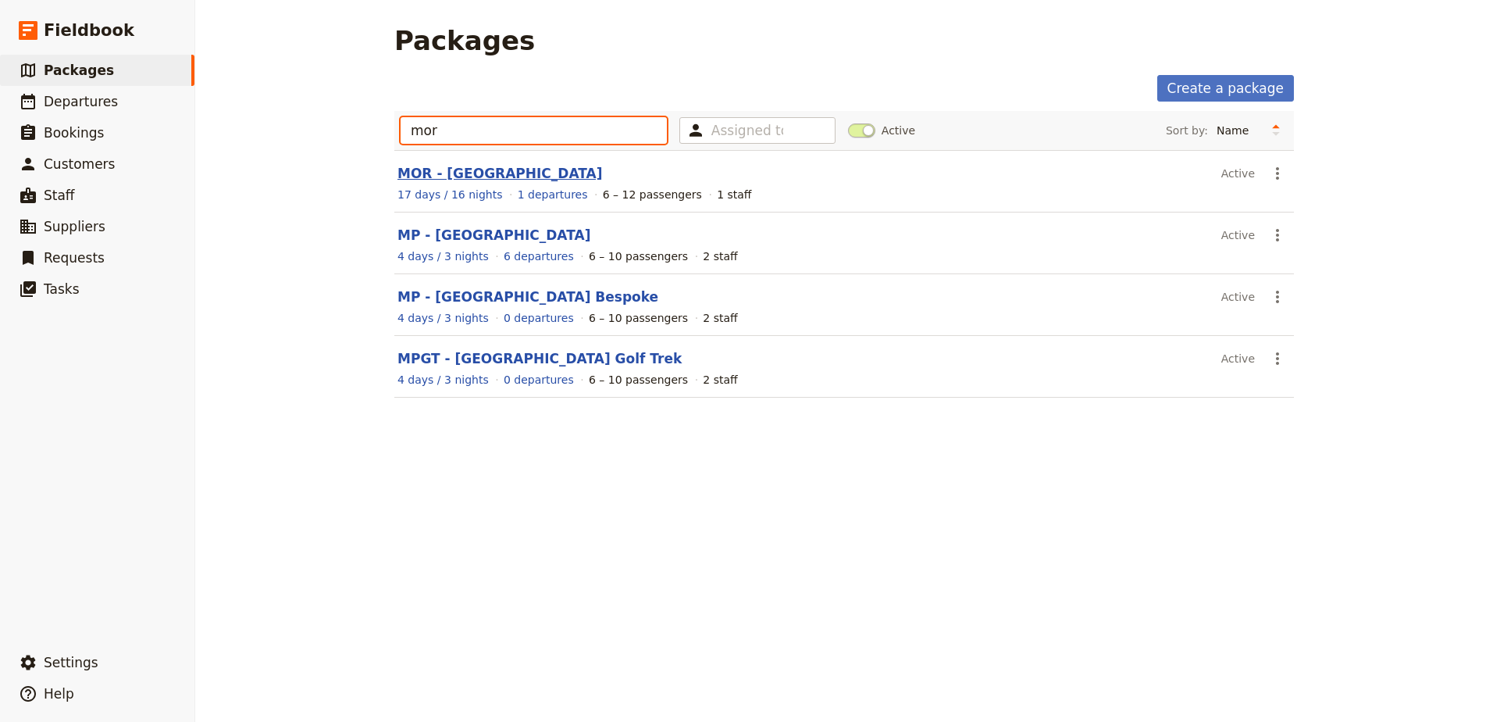
type input "mor"
click at [455, 171] on link "MOR - [GEOGRAPHIC_DATA]" at bounding box center [499, 174] width 205 height 16
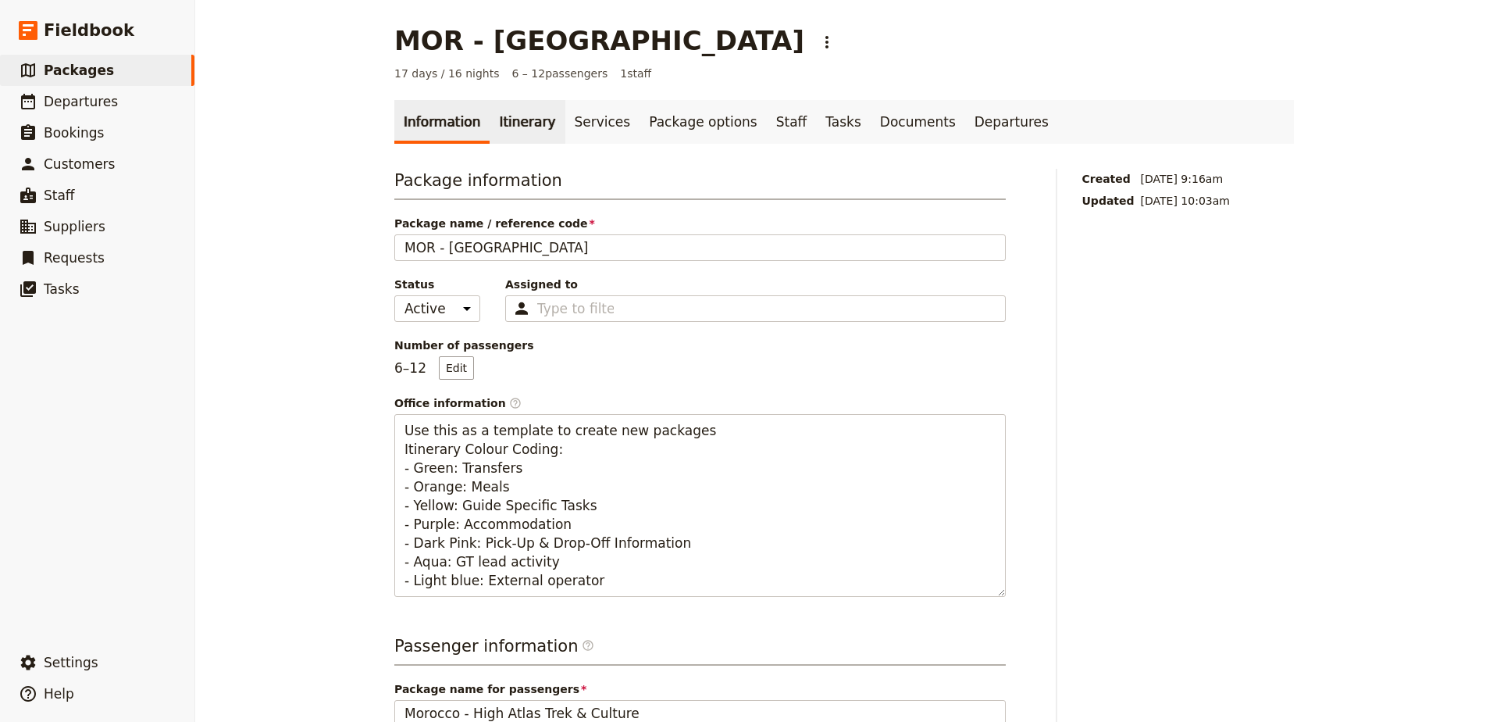
click at [490, 115] on link "Itinerary" at bounding box center [527, 122] width 75 height 44
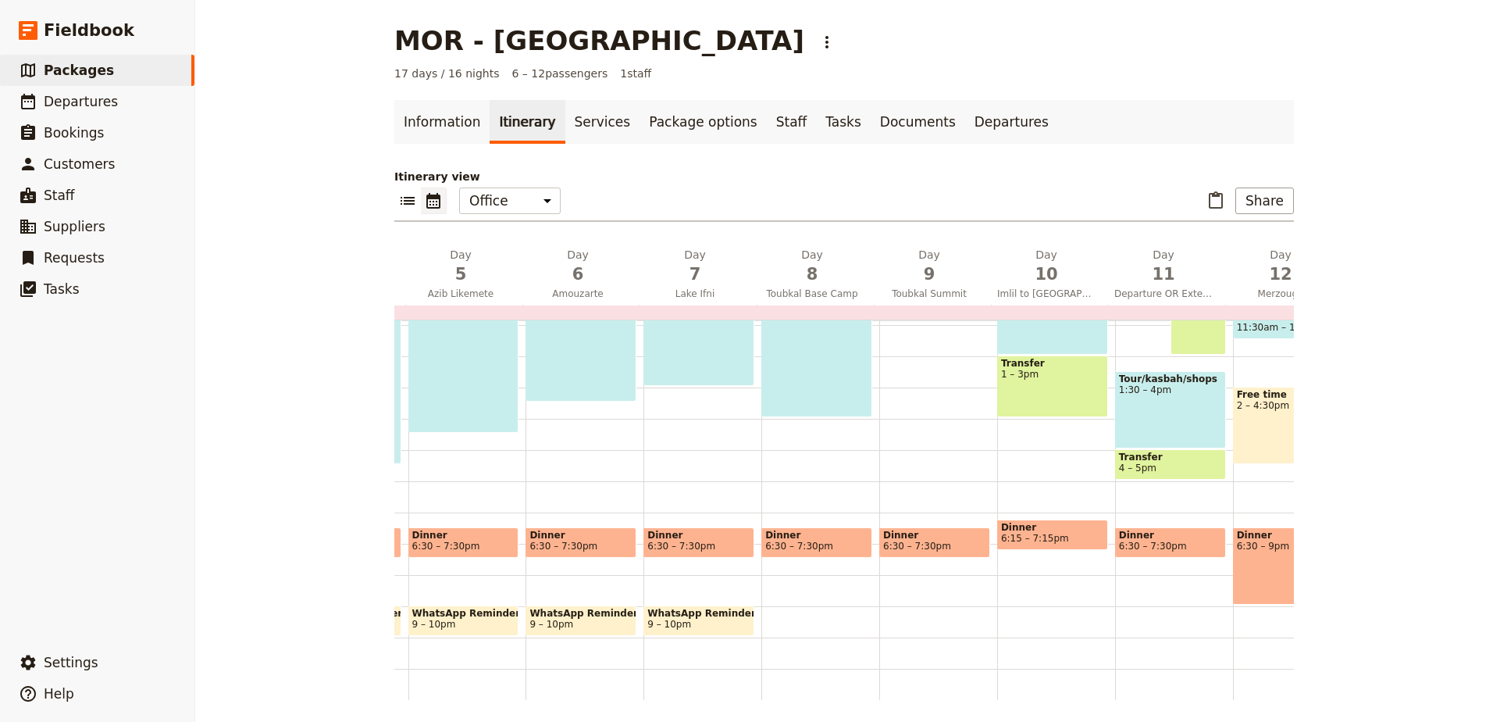
scroll to position [0, 511]
